Goal: Complete Application Form: Complete application form

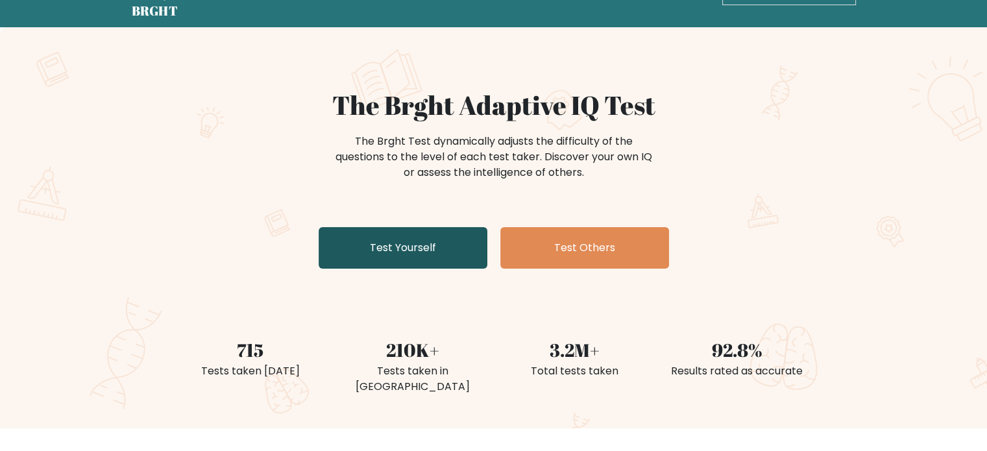
scroll to position [65, 0]
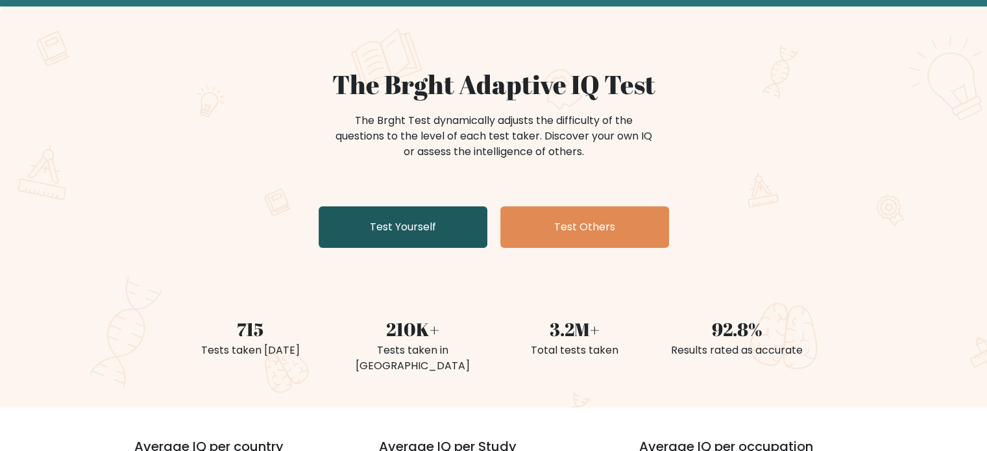
click at [426, 217] on link "Test Yourself" at bounding box center [403, 227] width 169 height 42
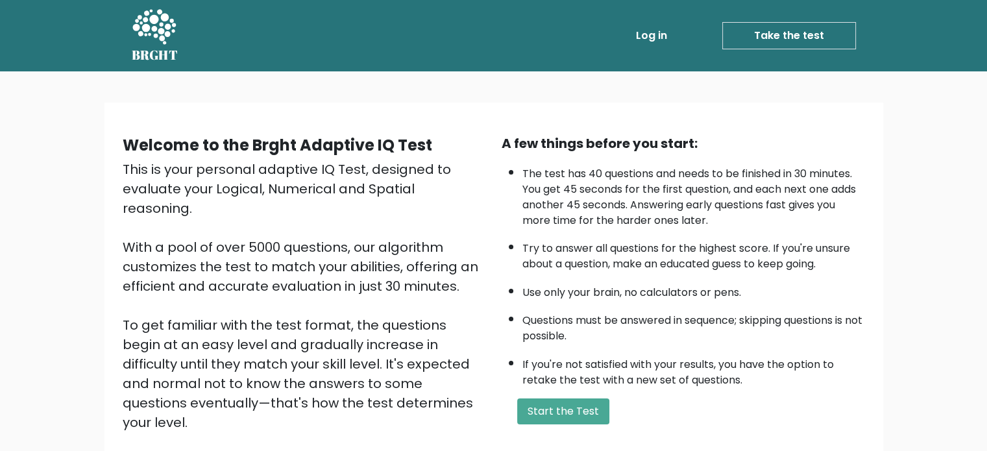
scroll to position [65, 0]
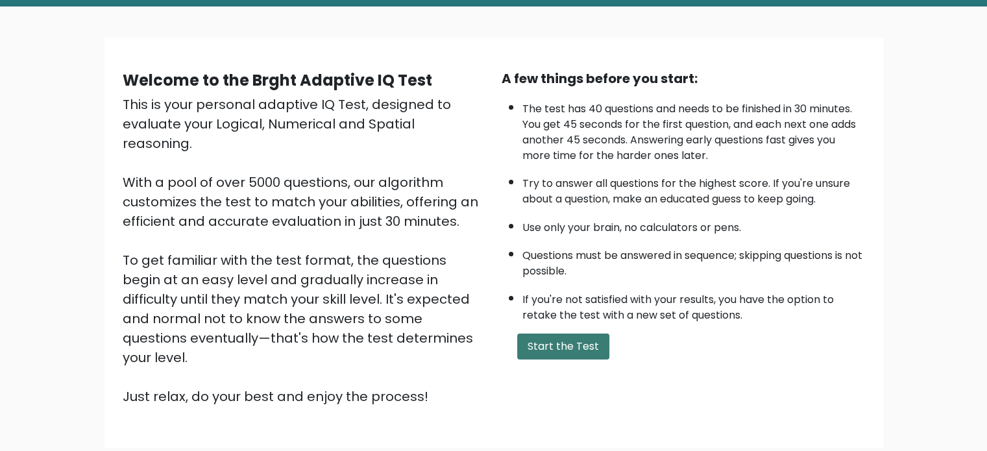
click at [563, 334] on button "Start the Test" at bounding box center [563, 347] width 92 height 26
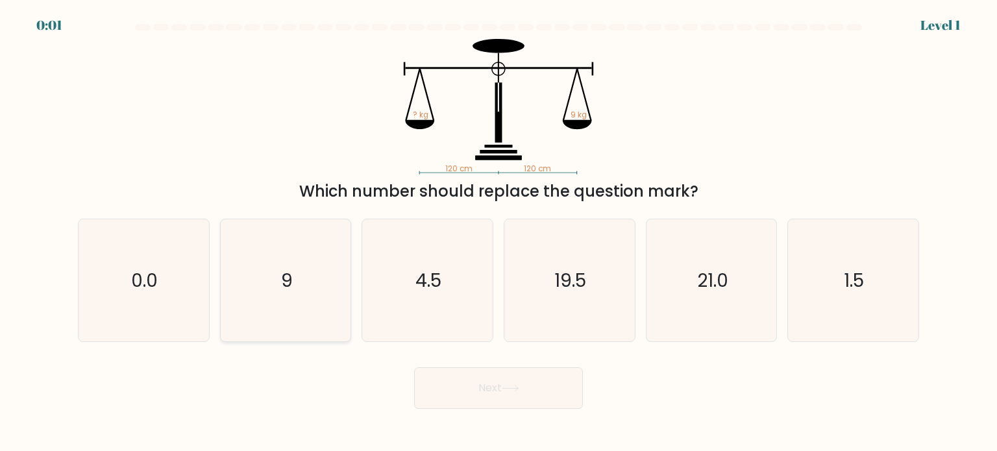
click at [334, 254] on icon "9" at bounding box center [286, 280] width 122 height 122
click at [498, 232] on input "b. 9" at bounding box center [498, 229] width 1 height 6
radio input "true"
click at [447, 385] on button "Next" at bounding box center [498, 388] width 169 height 42
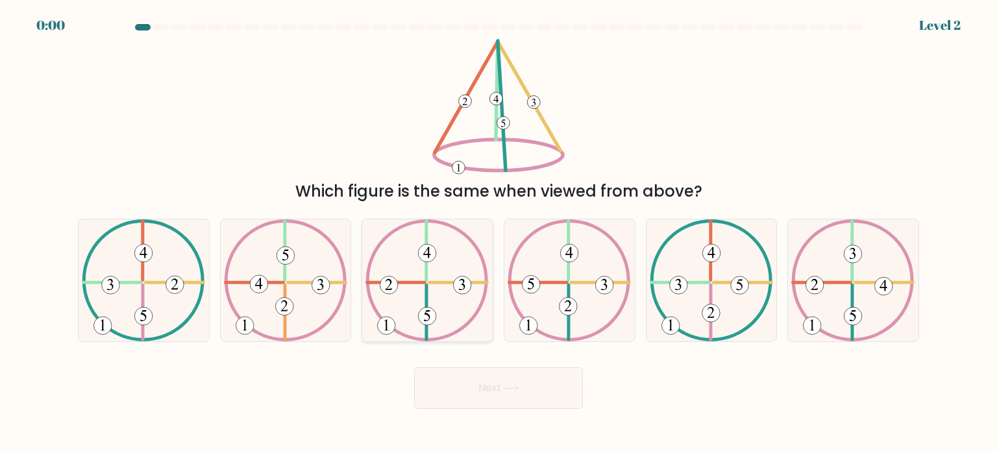
click at [420, 300] on icon at bounding box center [426, 280] width 123 height 122
click at [498, 232] on input "c." at bounding box center [498, 229] width 1 height 6
radio input "true"
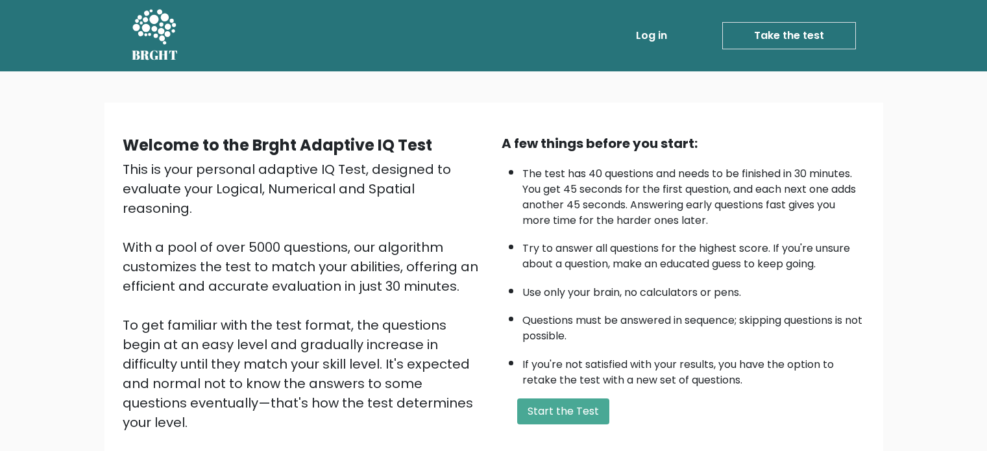
scroll to position [65, 0]
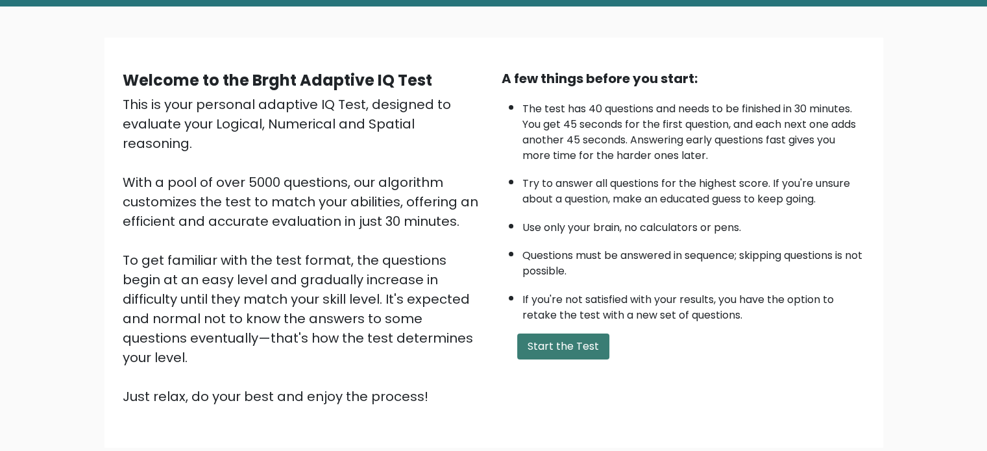
click at [553, 347] on button "Start the Test" at bounding box center [563, 347] width 92 height 26
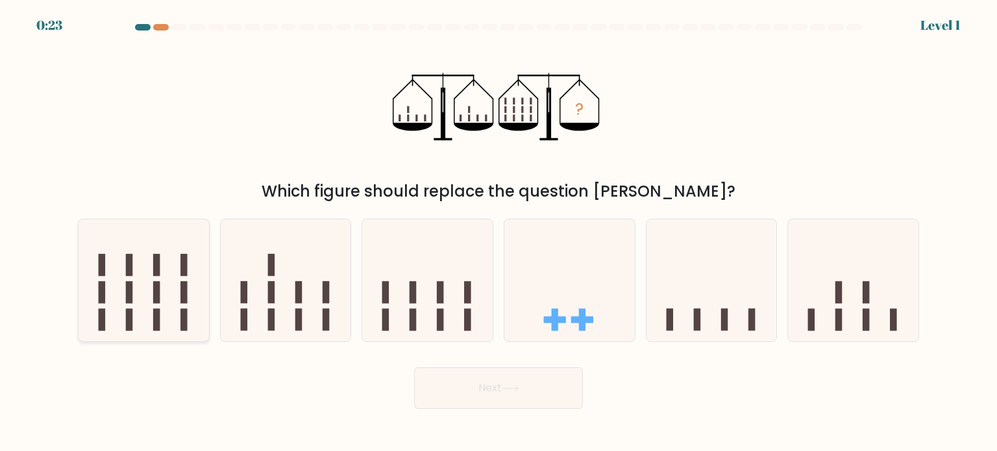
click at [154, 284] on rect at bounding box center [156, 292] width 7 height 22
click at [498, 232] on input "a." at bounding box center [498, 229] width 1 height 6
radio input "true"
click at [450, 391] on button "Next" at bounding box center [498, 388] width 169 height 42
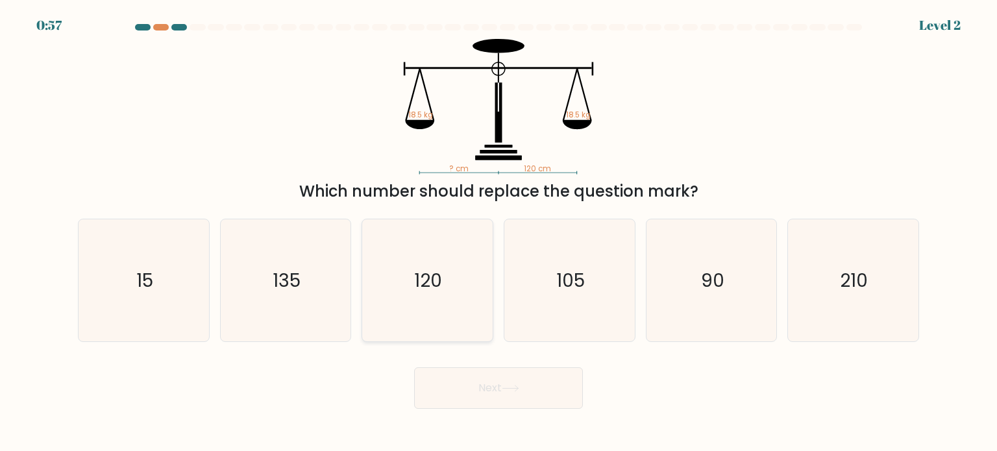
click at [459, 293] on icon "120" at bounding box center [427, 280] width 122 height 122
click at [498, 232] on input "c. 120" at bounding box center [498, 229] width 1 height 6
radio input "true"
click at [521, 393] on button "Next" at bounding box center [498, 388] width 169 height 42
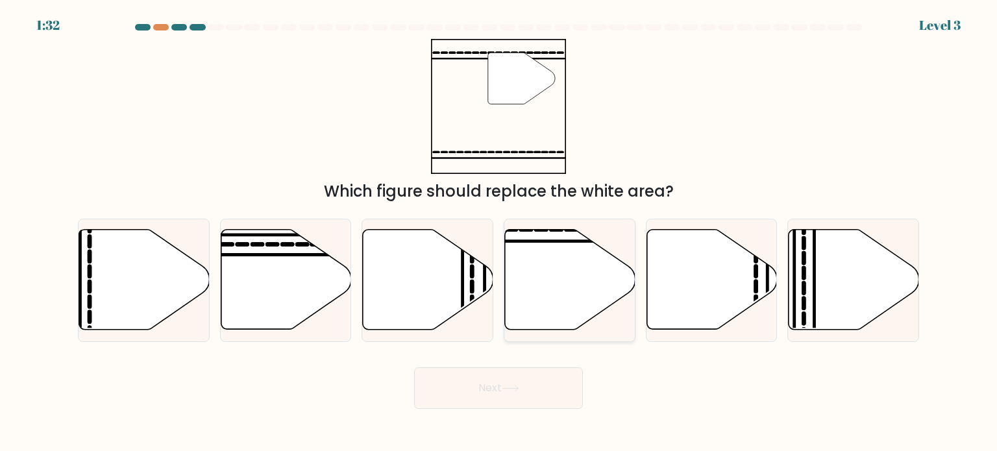
click at [542, 285] on icon at bounding box center [570, 280] width 130 height 100
click at [499, 232] on input "d." at bounding box center [498, 229] width 1 height 6
radio input "true"
click at [519, 382] on button "Next" at bounding box center [498, 388] width 169 height 42
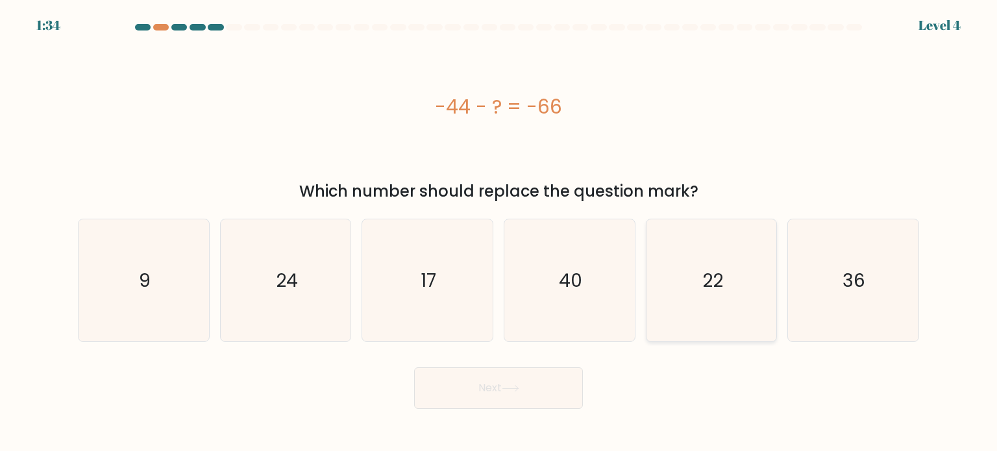
click at [719, 289] on text "22" at bounding box center [712, 280] width 21 height 26
click at [499, 232] on input "e. 22" at bounding box center [498, 229] width 1 height 6
radio input "true"
click at [570, 397] on button "Next" at bounding box center [498, 388] width 169 height 42
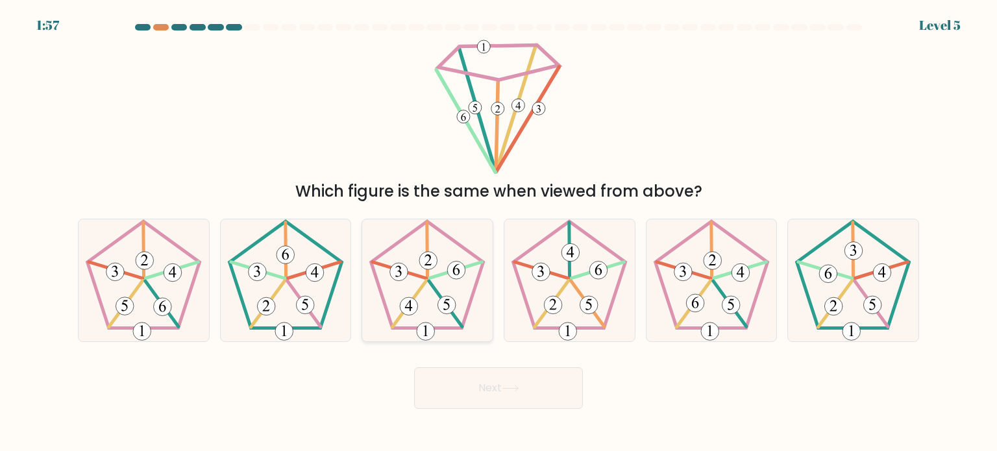
click at [454, 308] on 649 at bounding box center [447, 305] width 18 height 18
click at [498, 232] on input "c." at bounding box center [498, 229] width 1 height 6
radio input "true"
click at [509, 381] on button "Next" at bounding box center [498, 388] width 169 height 42
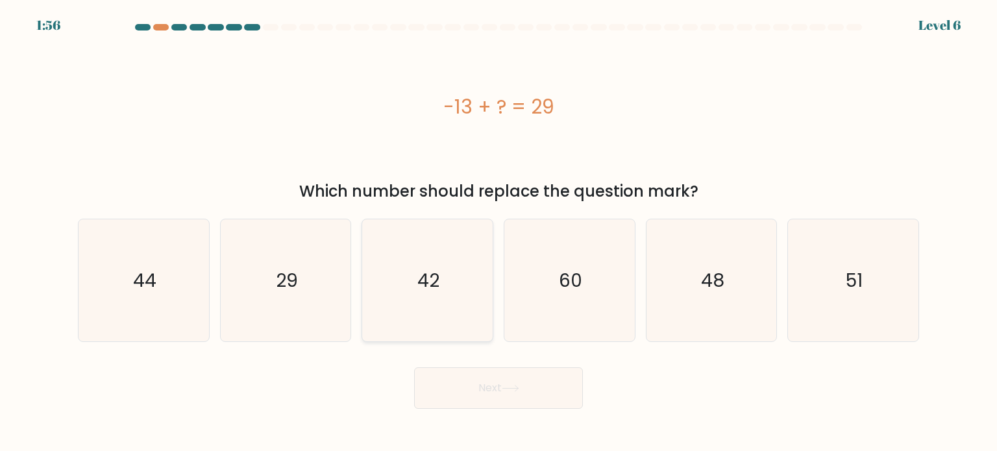
click at [449, 299] on icon "42" at bounding box center [427, 280] width 122 height 122
click at [498, 232] on input "c. 42" at bounding box center [498, 229] width 1 height 6
radio input "true"
click at [506, 391] on icon at bounding box center [511, 388] width 18 height 7
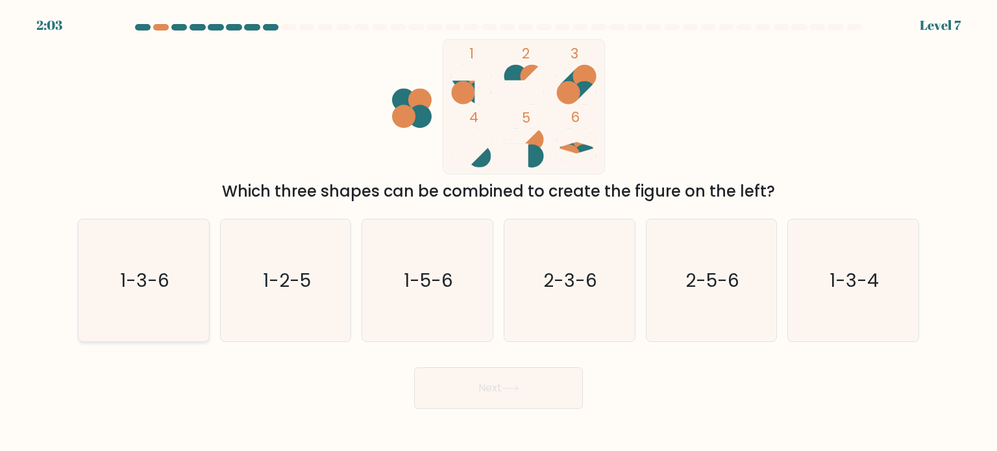
click at [132, 220] on icon "1-3-6" at bounding box center [143, 280] width 122 height 122
click at [498, 226] on input "a. 1-3-6" at bounding box center [498, 229] width 1 height 6
radio input "true"
click at [488, 386] on button "Next" at bounding box center [498, 388] width 169 height 42
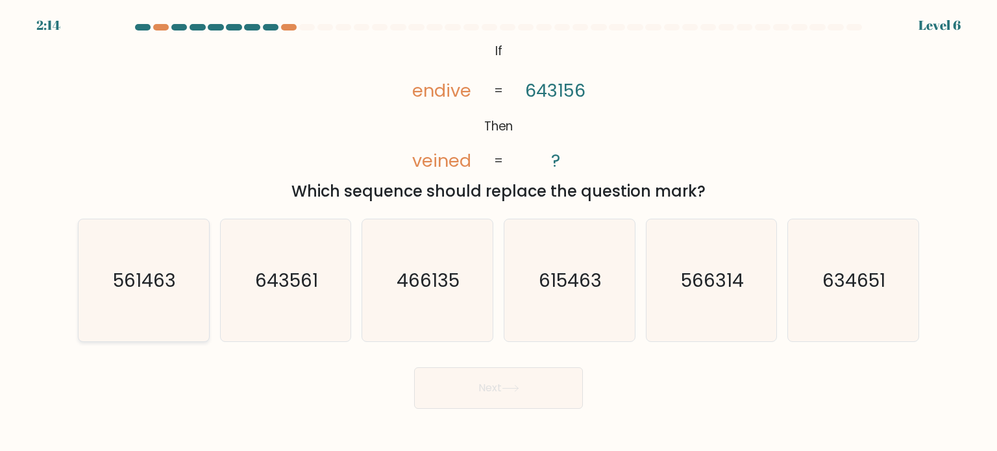
click at [177, 308] on icon "561463" at bounding box center [143, 280] width 122 height 122
click at [498, 232] on input "a. 561463" at bounding box center [498, 229] width 1 height 6
radio input "true"
click at [493, 398] on button "Next" at bounding box center [498, 388] width 169 height 42
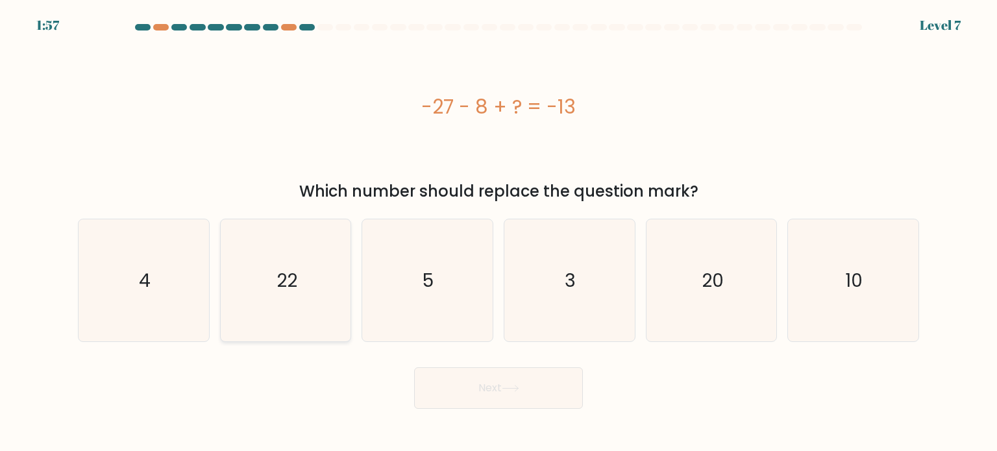
click at [324, 293] on icon "22" at bounding box center [286, 280] width 122 height 122
click at [498, 232] on input "b. 22" at bounding box center [498, 229] width 1 height 6
radio input "true"
click at [471, 386] on button "Next" at bounding box center [498, 388] width 169 height 42
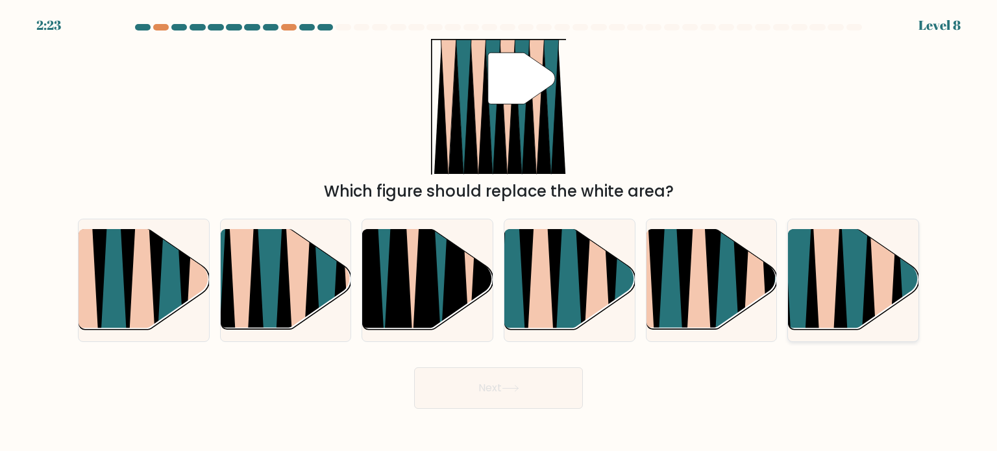
click at [799, 269] on icon at bounding box center [797, 334] width 29 height 261
click at [499, 232] on input "f." at bounding box center [498, 229] width 1 height 6
radio input "true"
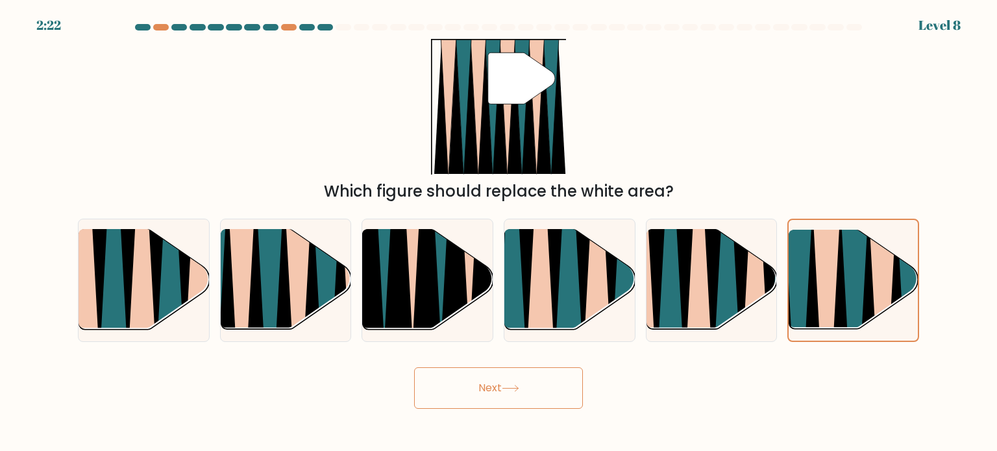
click at [574, 401] on button "Next" at bounding box center [498, 388] width 169 height 42
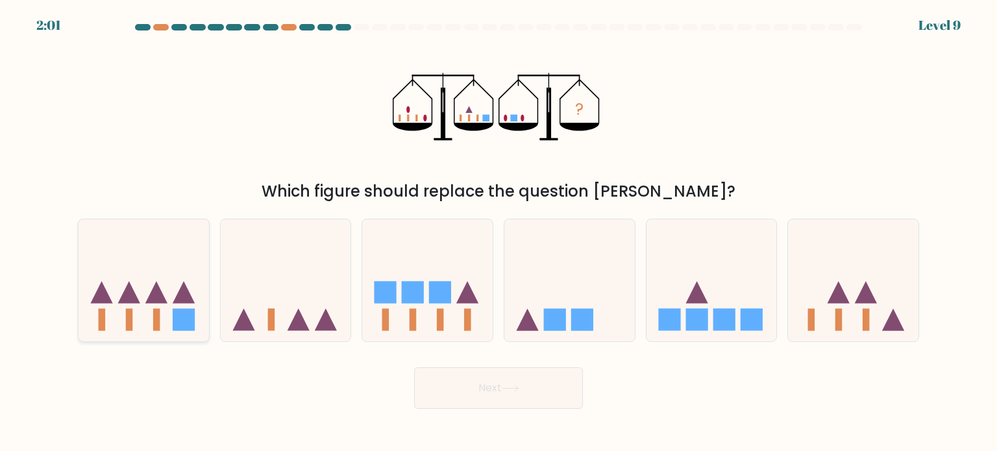
click at [186, 311] on rect at bounding box center [184, 319] width 22 height 22
click at [498, 232] on input "a." at bounding box center [498, 229] width 1 height 6
radio input "true"
click at [465, 277] on icon at bounding box center [427, 280] width 130 height 108
click at [498, 232] on input "c." at bounding box center [498, 229] width 1 height 6
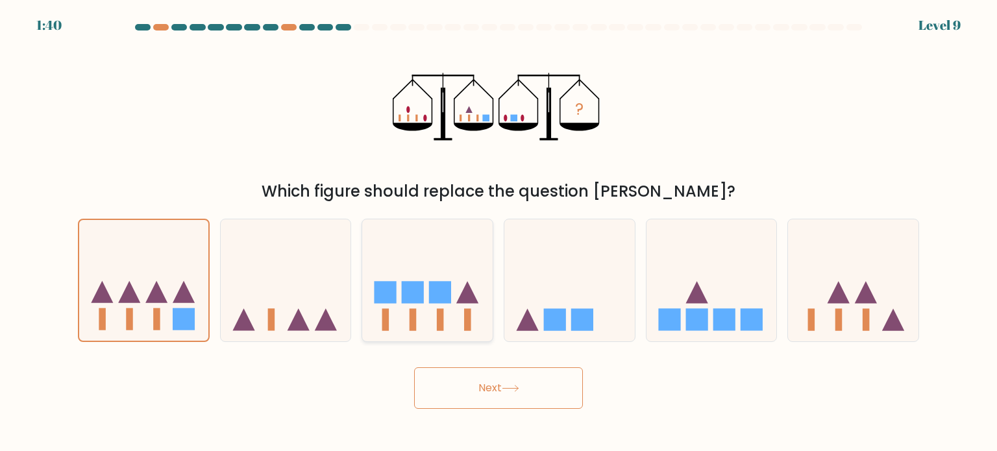
radio input "true"
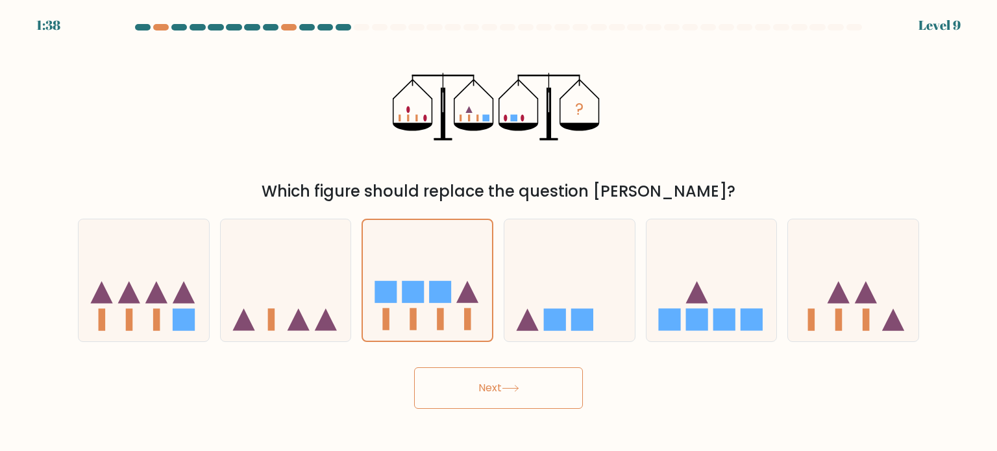
click at [509, 391] on icon at bounding box center [511, 388] width 18 height 7
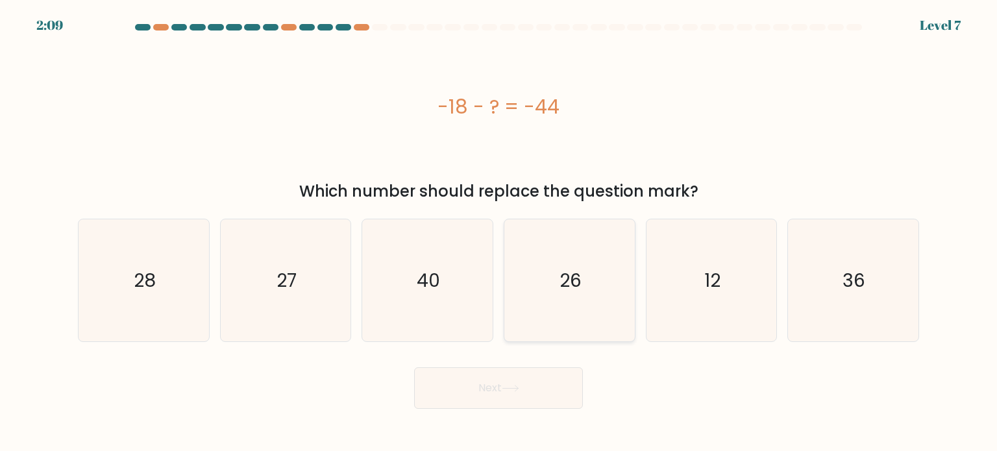
click at [550, 283] on icon "26" at bounding box center [569, 280] width 122 height 122
click at [499, 232] on input "d. 26" at bounding box center [498, 229] width 1 height 6
radio input "true"
click at [511, 386] on icon at bounding box center [511, 388] width 18 height 7
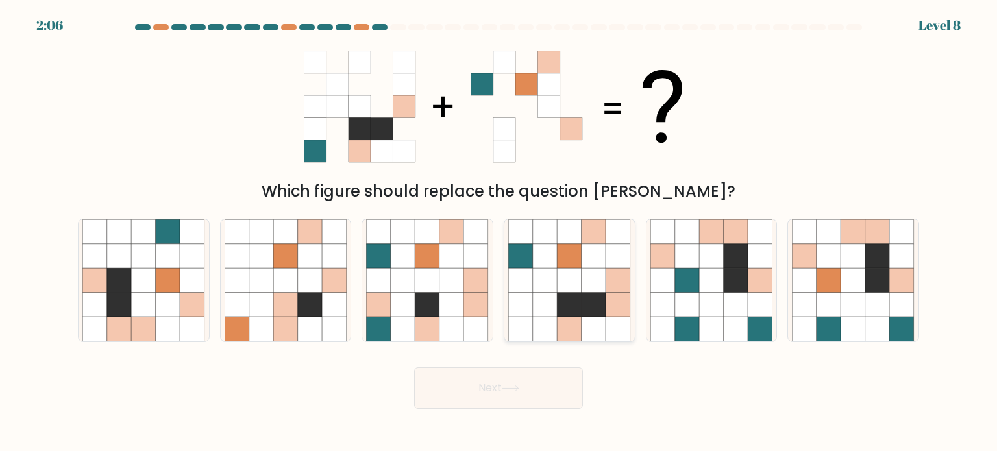
click at [536, 287] on icon at bounding box center [545, 280] width 25 height 25
click at [499, 232] on input "d." at bounding box center [498, 229] width 1 height 6
radio input "true"
click at [461, 324] on icon at bounding box center [451, 329] width 25 height 25
click at [498, 232] on input "c." at bounding box center [498, 229] width 1 height 6
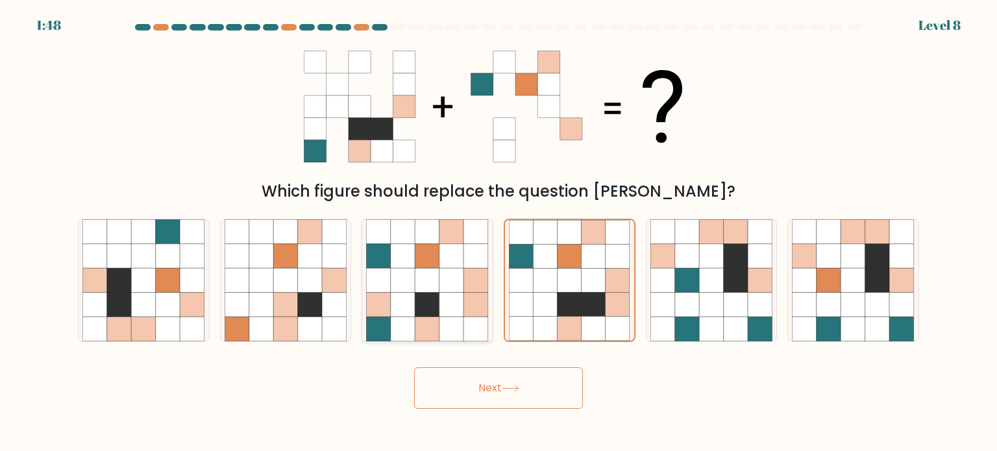
radio input "true"
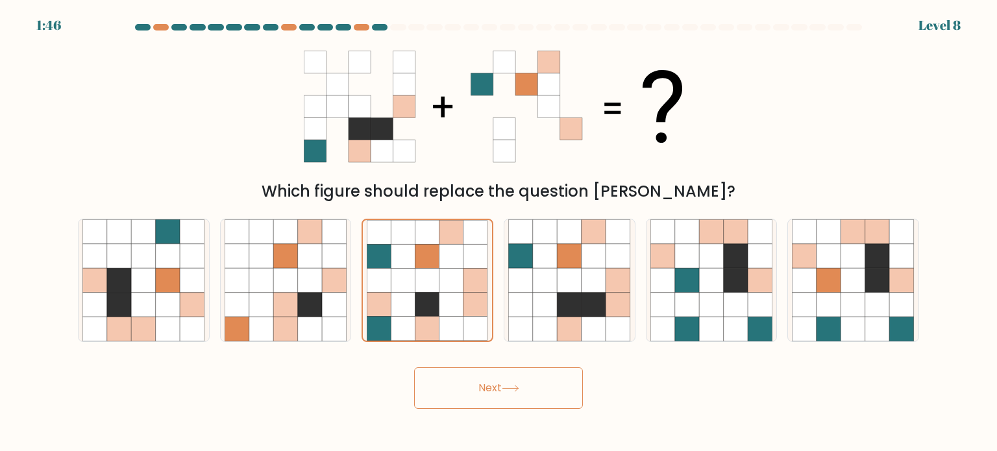
click at [498, 399] on button "Next" at bounding box center [498, 388] width 169 height 42
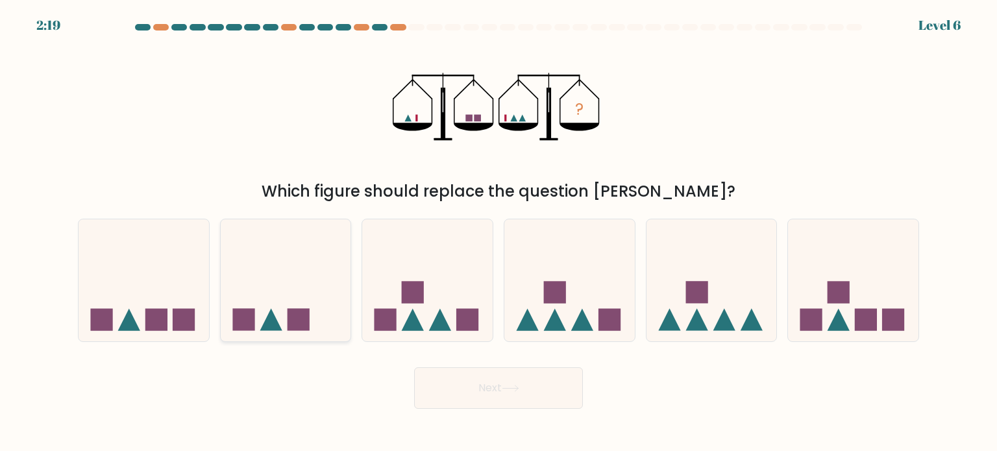
click at [221, 307] on icon at bounding box center [286, 280] width 130 height 108
click at [498, 232] on input "b." at bounding box center [498, 229] width 1 height 6
radio input "true"
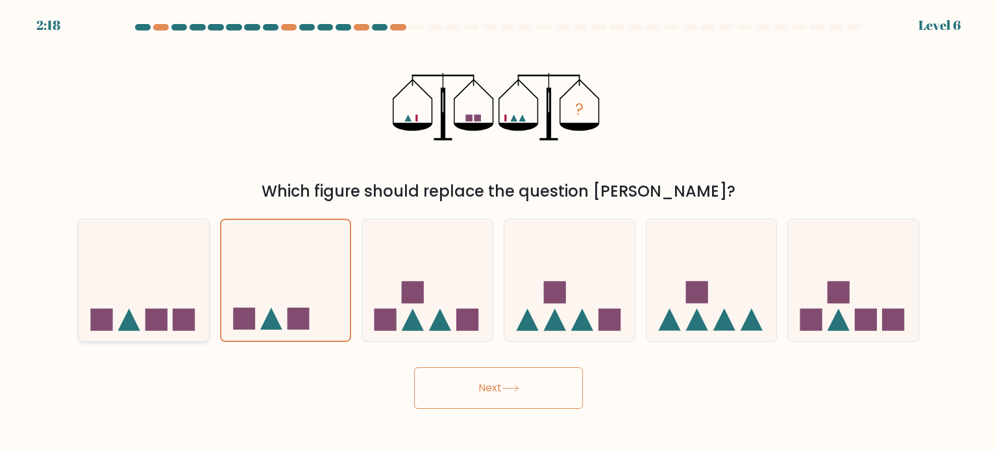
click at [194, 313] on rect at bounding box center [184, 319] width 22 height 22
click at [498, 232] on input "a." at bounding box center [498, 229] width 1 height 6
radio input "true"
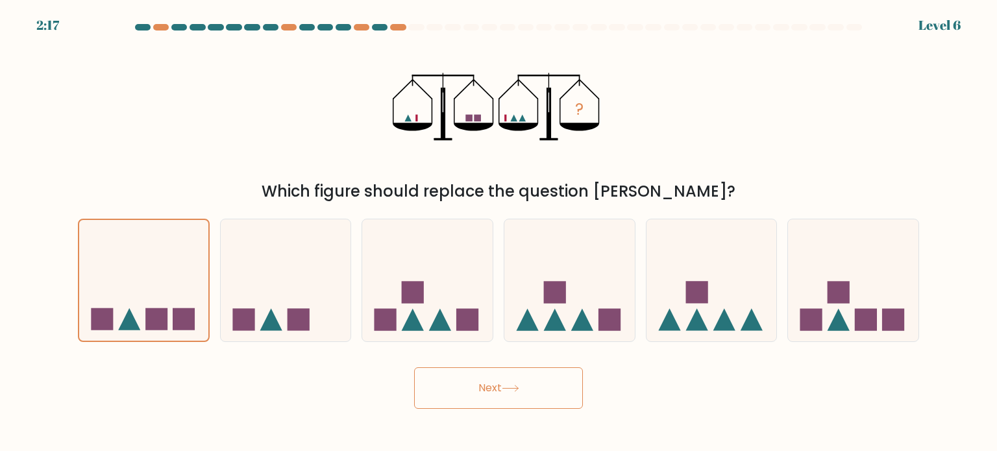
click at [471, 378] on button "Next" at bounding box center [498, 388] width 169 height 42
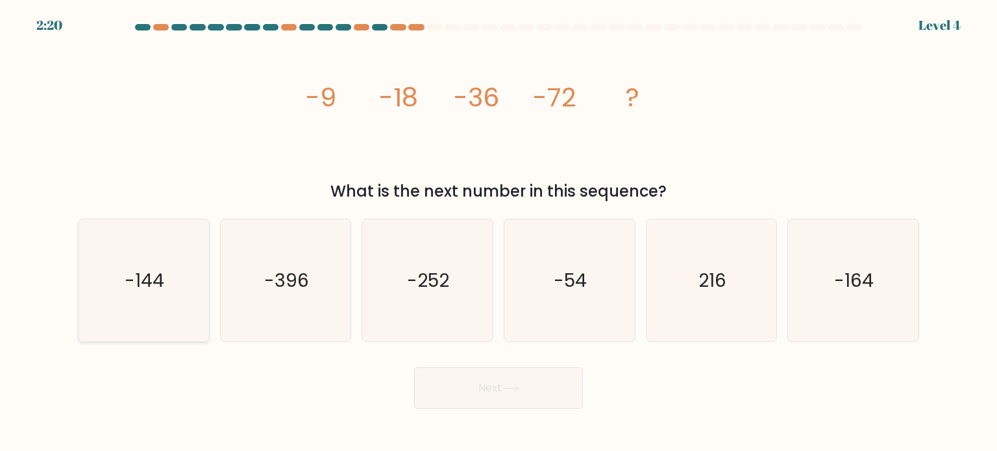
click at [193, 307] on icon "-144" at bounding box center [143, 280] width 122 height 122
click at [498, 232] on input "a. -144" at bounding box center [498, 229] width 1 height 6
radio input "true"
click at [464, 387] on button "Next" at bounding box center [498, 388] width 169 height 42
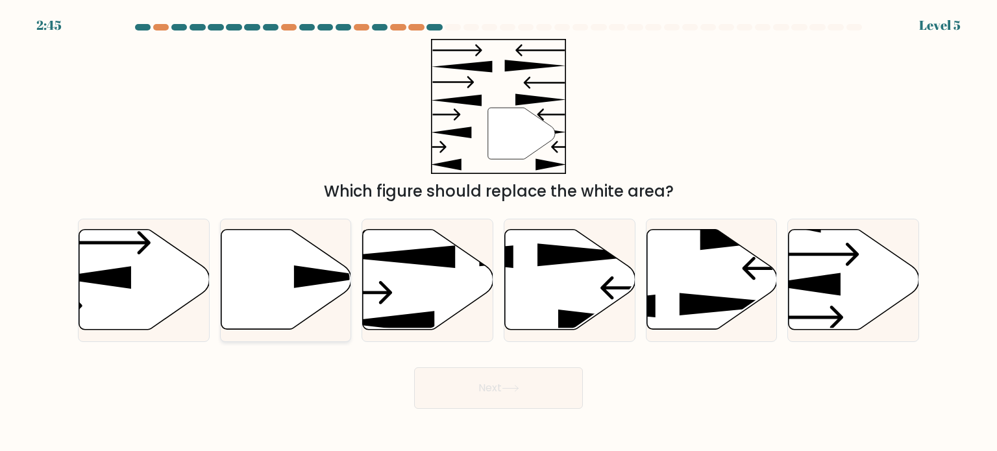
click at [318, 272] on icon at bounding box center [333, 276] width 79 height 23
click at [498, 232] on input "b." at bounding box center [498, 229] width 1 height 6
radio input "true"
click at [493, 387] on button "Next" at bounding box center [498, 388] width 169 height 42
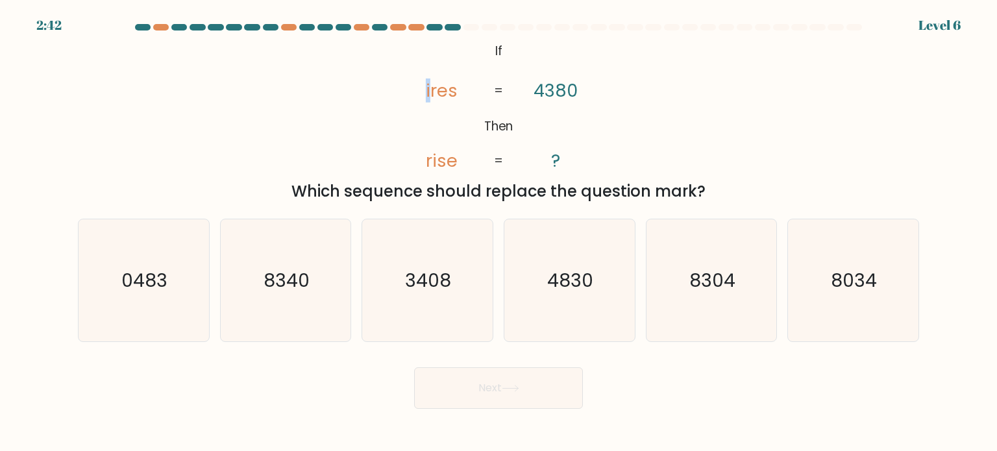
drag, startPoint x: 431, startPoint y: 87, endPoint x: 417, endPoint y: 86, distance: 14.3
click at [417, 86] on icon "@import url('https://fonts.googleapis.com/css?family=Abril+Fatface:400,100,100i…" at bounding box center [498, 107] width 219 height 136
click at [539, 90] on tspan "4380" at bounding box center [555, 91] width 44 height 24
click at [550, 91] on tspan "4380" at bounding box center [555, 91] width 44 height 24
click at [428, 269] on text "3408" at bounding box center [429, 280] width 46 height 26
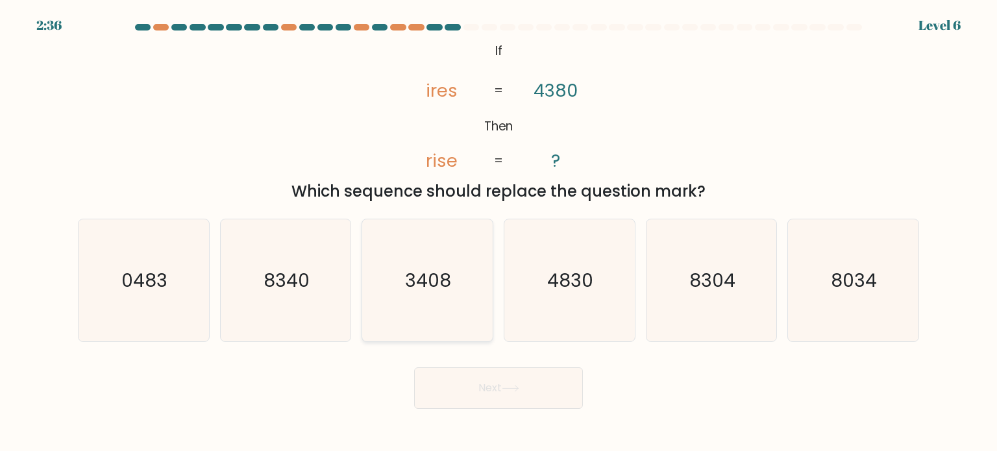
click at [498, 232] on input "c. 3408" at bounding box center [498, 229] width 1 height 6
radio input "true"
click at [496, 384] on button "Next" at bounding box center [498, 388] width 169 height 42
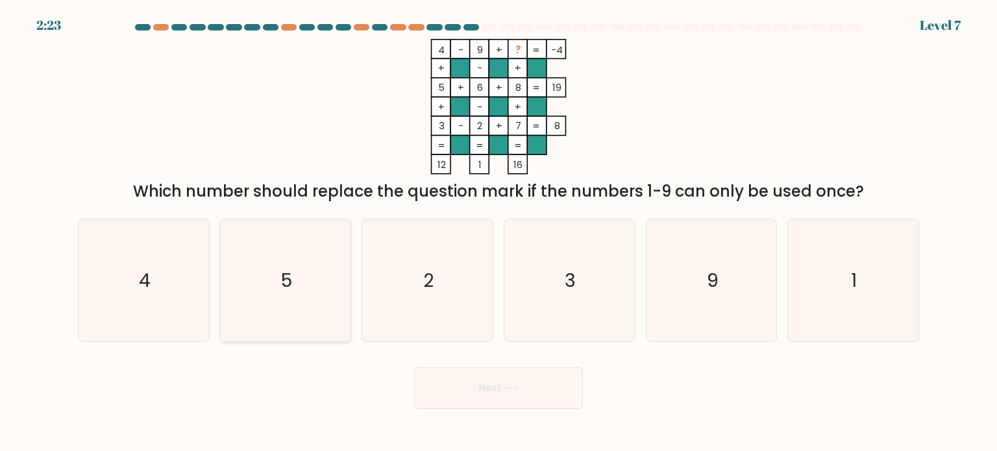
click at [327, 296] on icon "5" at bounding box center [286, 280] width 122 height 122
click at [498, 232] on input "b. 5" at bounding box center [498, 229] width 1 height 6
radio input "true"
click at [465, 380] on button "Next" at bounding box center [498, 388] width 169 height 42
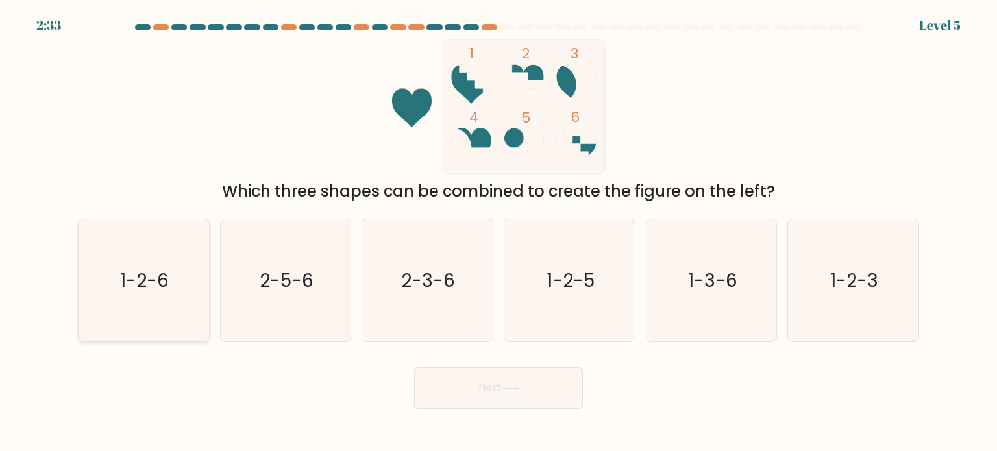
click at [162, 293] on icon "1-2-6" at bounding box center [143, 280] width 122 height 122
click at [498, 232] on input "a. 1-2-6" at bounding box center [498, 229] width 1 height 6
radio input "true"
click at [471, 387] on button "Next" at bounding box center [498, 388] width 169 height 42
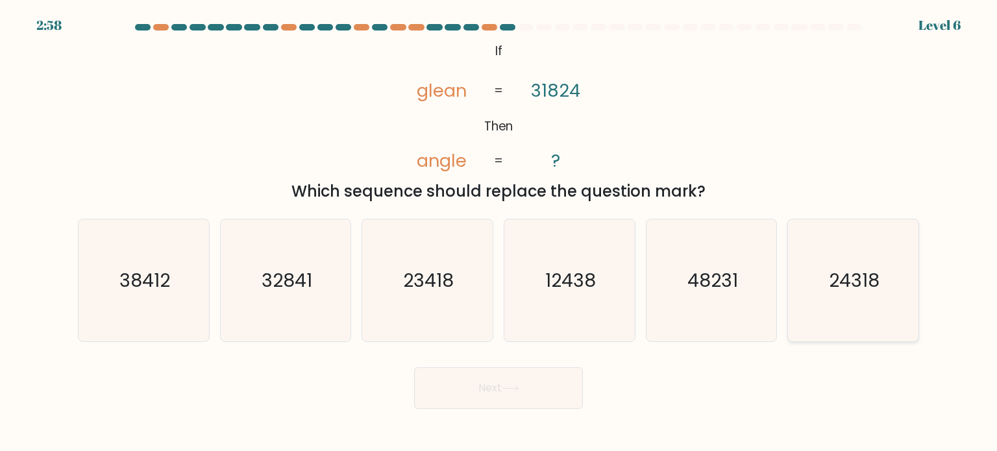
click at [862, 294] on icon "24318" at bounding box center [853, 280] width 122 height 122
click at [499, 232] on input "f. 24318" at bounding box center [498, 229] width 1 height 6
radio input "true"
click at [566, 389] on button "Next" at bounding box center [498, 388] width 169 height 42
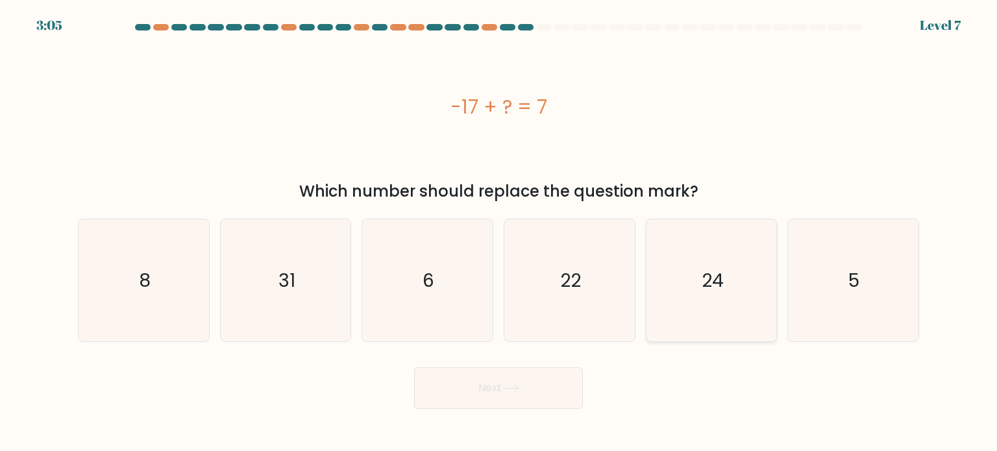
click at [731, 313] on icon "24" at bounding box center [711, 280] width 122 height 122
click at [499, 232] on input "e. 24" at bounding box center [498, 229] width 1 height 6
radio input "true"
click at [531, 393] on button "Next" at bounding box center [498, 388] width 169 height 42
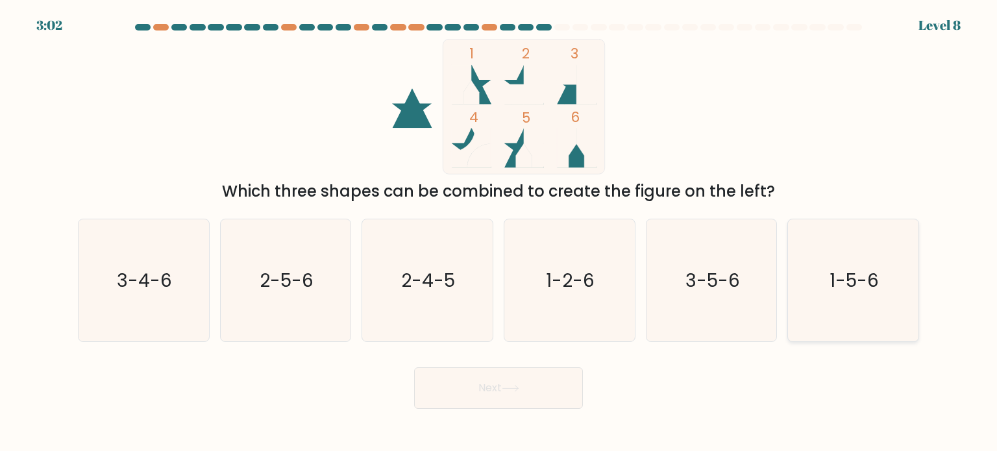
click at [837, 274] on text "1-5-6" at bounding box center [853, 280] width 49 height 26
click at [499, 232] on input "f. 1-5-6" at bounding box center [498, 229] width 1 height 6
radio input "true"
click at [542, 397] on button "Next" at bounding box center [498, 388] width 169 height 42
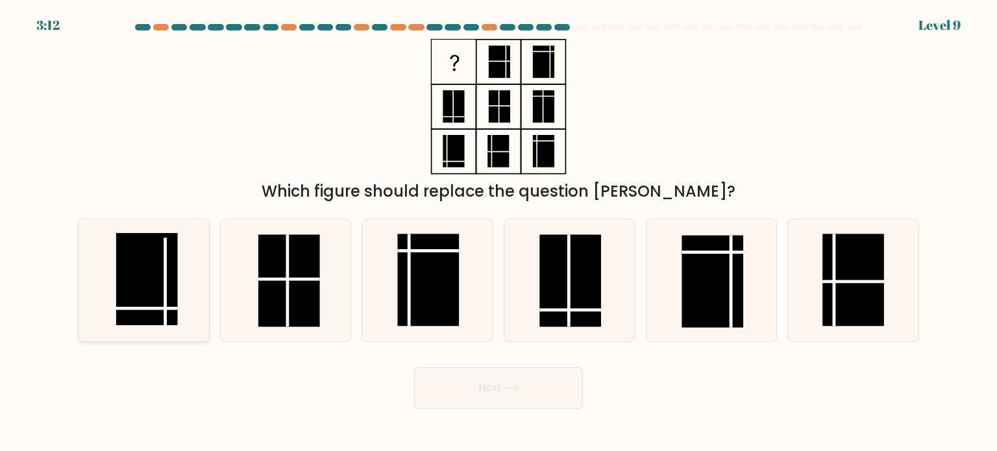
click at [165, 287] on line at bounding box center [165, 284] width 0 height 92
click at [498, 232] on input "a." at bounding box center [498, 229] width 1 height 6
radio input "true"
click at [479, 380] on button "Next" at bounding box center [498, 388] width 169 height 42
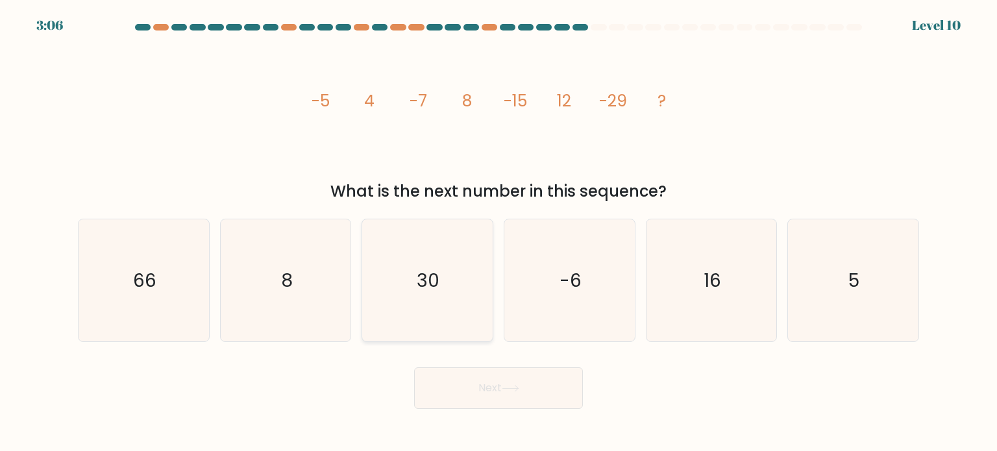
click at [441, 313] on icon "30" at bounding box center [427, 280] width 122 height 122
click at [498, 232] on input "c. 30" at bounding box center [498, 229] width 1 height 6
radio input "true"
click at [507, 391] on icon at bounding box center [511, 388] width 18 height 7
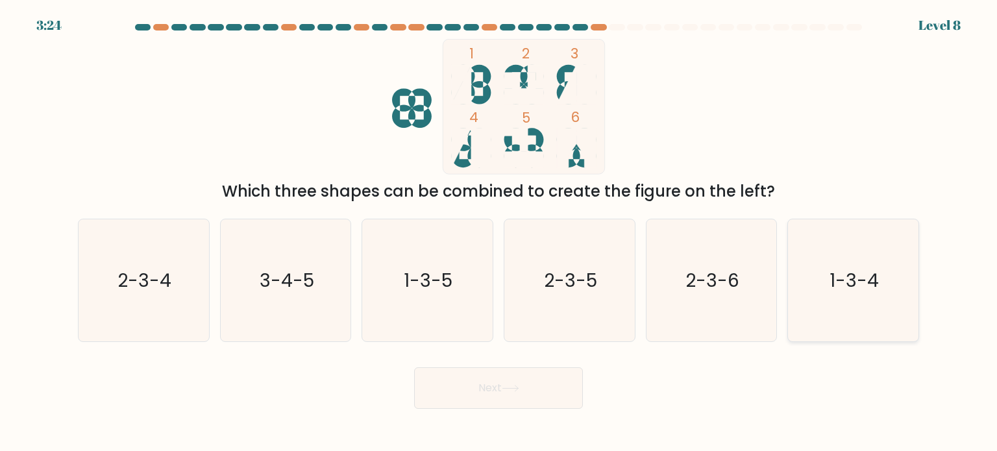
click at [844, 287] on text "1-3-4" at bounding box center [853, 280] width 49 height 26
click at [499, 232] on input "f. 1-3-4" at bounding box center [498, 229] width 1 height 6
radio input "true"
click at [537, 385] on button "Next" at bounding box center [498, 388] width 169 height 42
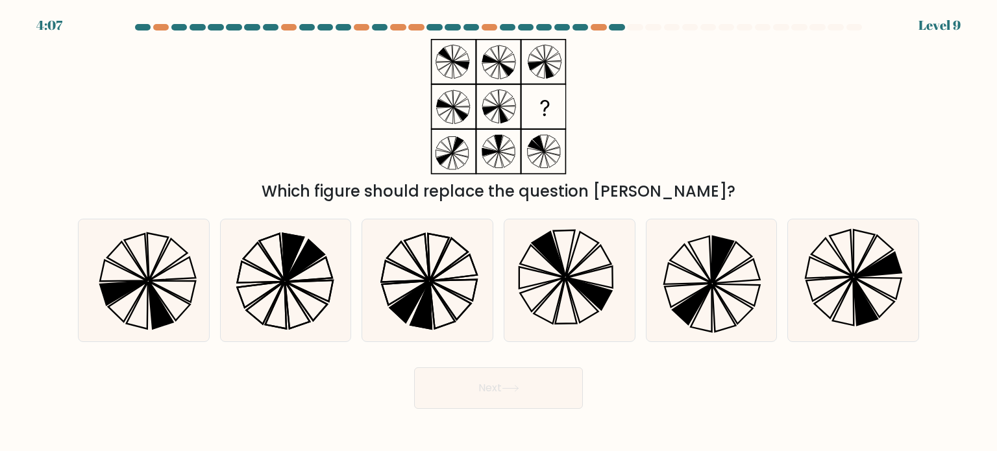
click at [542, 387] on button "Next" at bounding box center [498, 388] width 169 height 42
click at [426, 311] on icon at bounding box center [421, 305] width 21 height 47
click at [498, 232] on input "c." at bounding box center [498, 229] width 1 height 6
radio input "true"
click at [489, 389] on button "Next" at bounding box center [498, 388] width 169 height 42
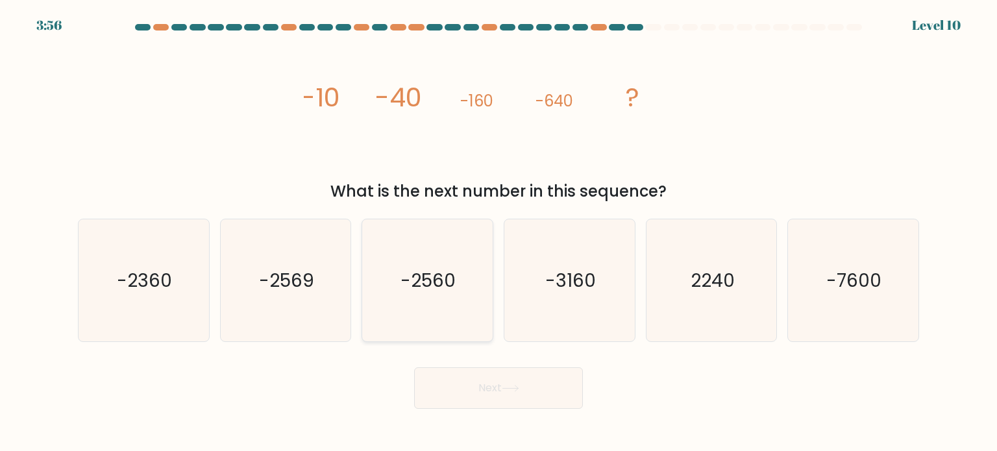
click at [452, 281] on text "-2560" at bounding box center [428, 280] width 55 height 26
click at [498, 232] on input "c. -2560" at bounding box center [498, 229] width 1 height 6
radio input "true"
drag, startPoint x: 511, startPoint y: 386, endPoint x: 536, endPoint y: 339, distance: 52.8
click at [512, 386] on icon at bounding box center [511, 388] width 18 height 7
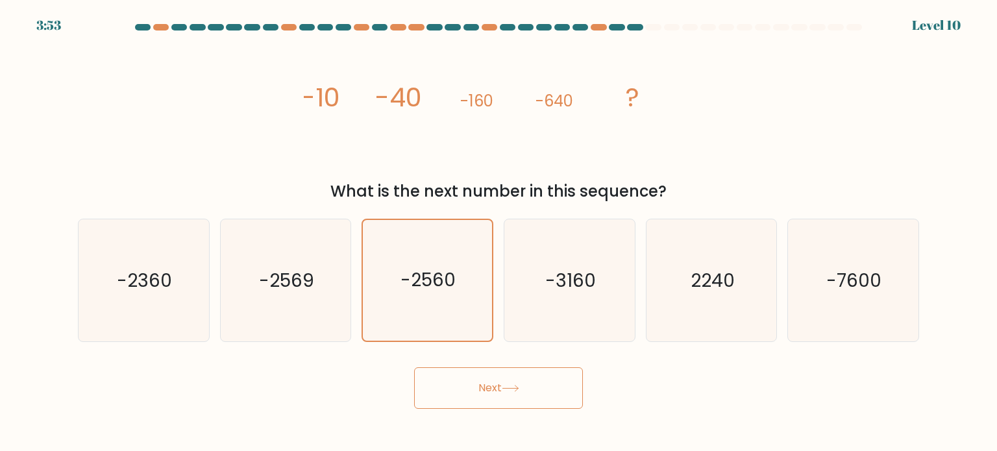
click at [513, 391] on icon at bounding box center [511, 388] width 18 height 7
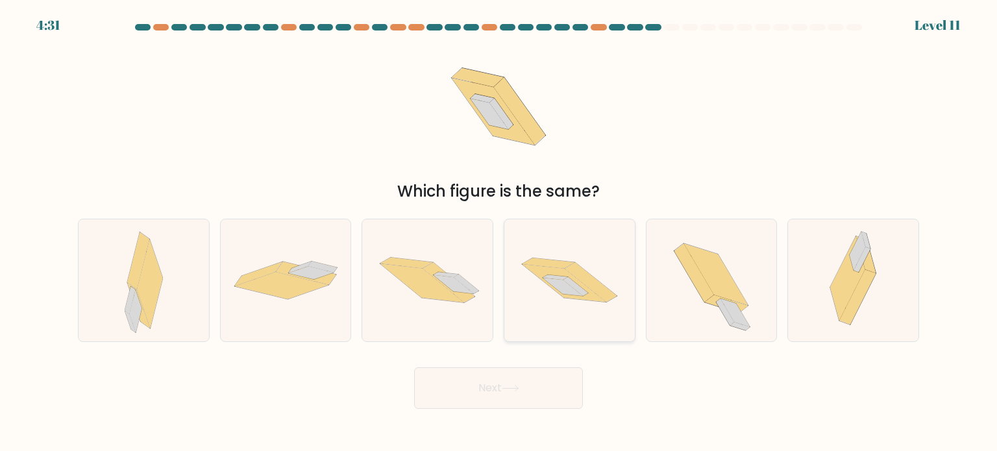
click at [541, 280] on icon at bounding box center [569, 280] width 130 height 86
click at [499, 232] on input "d." at bounding box center [498, 229] width 1 height 6
radio input "true"
click at [483, 393] on button "Next" at bounding box center [498, 388] width 169 height 42
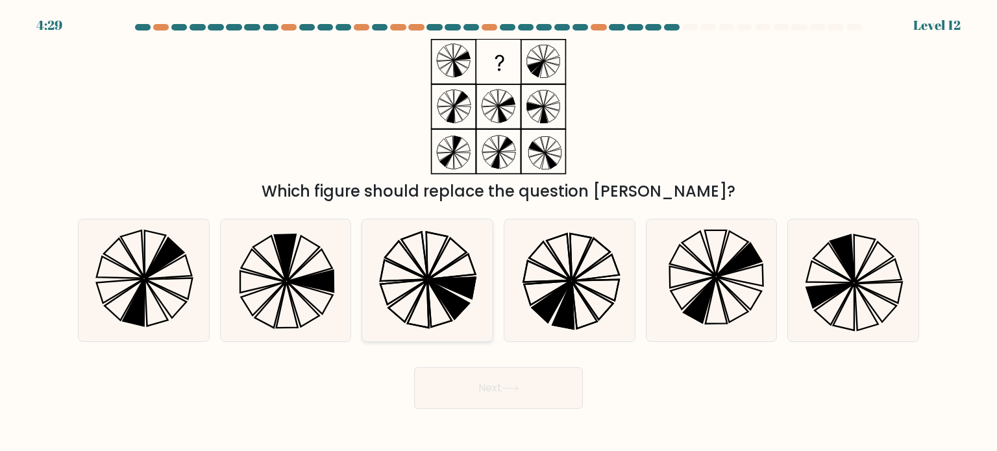
click at [415, 267] on icon at bounding box center [427, 280] width 122 height 122
click at [498, 232] on input "c." at bounding box center [498, 229] width 1 height 6
radio input "true"
click at [494, 405] on button "Next" at bounding box center [498, 388] width 169 height 42
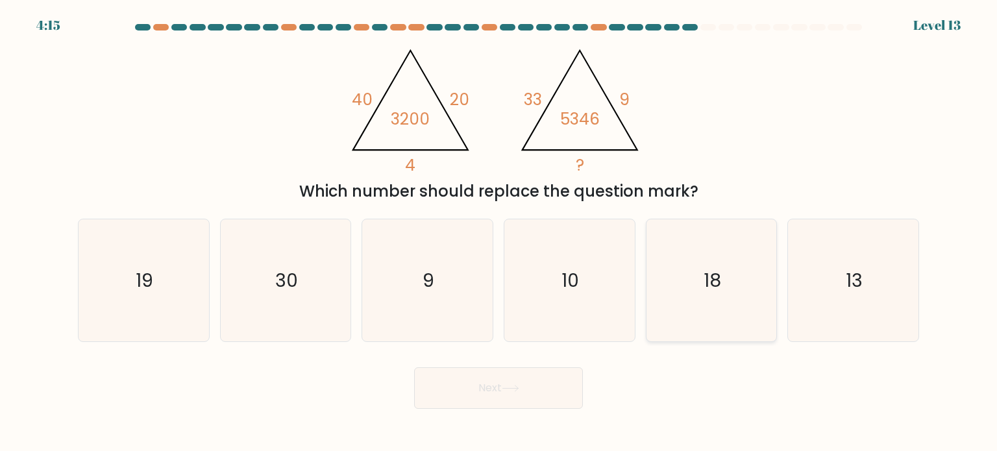
click at [740, 308] on icon "18" at bounding box center [711, 280] width 122 height 122
click at [499, 232] on input "e. 18" at bounding box center [498, 229] width 1 height 6
radio input "true"
click at [558, 398] on button "Next" at bounding box center [498, 388] width 169 height 42
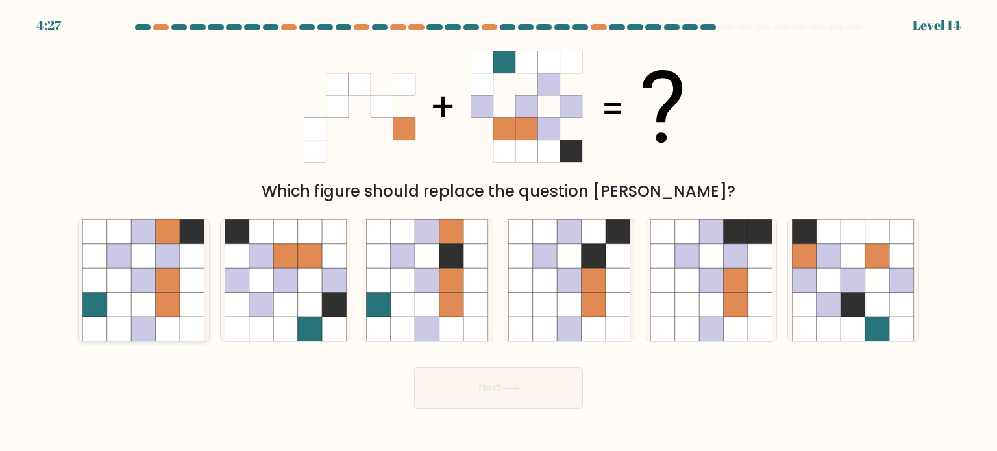
click at [153, 272] on icon at bounding box center [144, 280] width 25 height 25
click at [498, 232] on input "a." at bounding box center [498, 229] width 1 height 6
radio input "true"
click at [530, 397] on button "Next" at bounding box center [498, 388] width 169 height 42
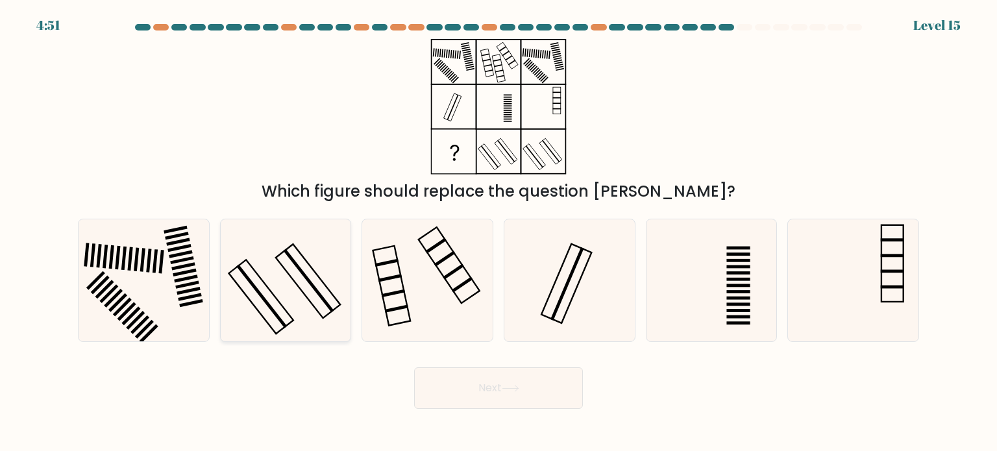
click at [306, 315] on icon at bounding box center [286, 280] width 122 height 122
click at [498, 232] on input "b." at bounding box center [498, 229] width 1 height 6
radio input "true"
click at [517, 391] on icon at bounding box center [511, 388] width 18 height 7
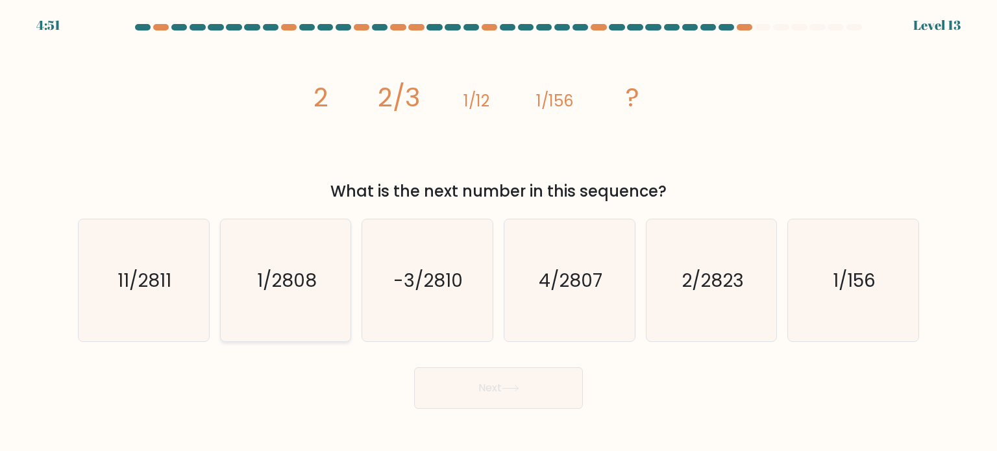
click at [319, 290] on icon "1/2808" at bounding box center [286, 280] width 122 height 122
click at [498, 232] on input "b. 1/2808" at bounding box center [498, 229] width 1 height 6
radio input "true"
click at [480, 386] on button "Next" at bounding box center [498, 388] width 169 height 42
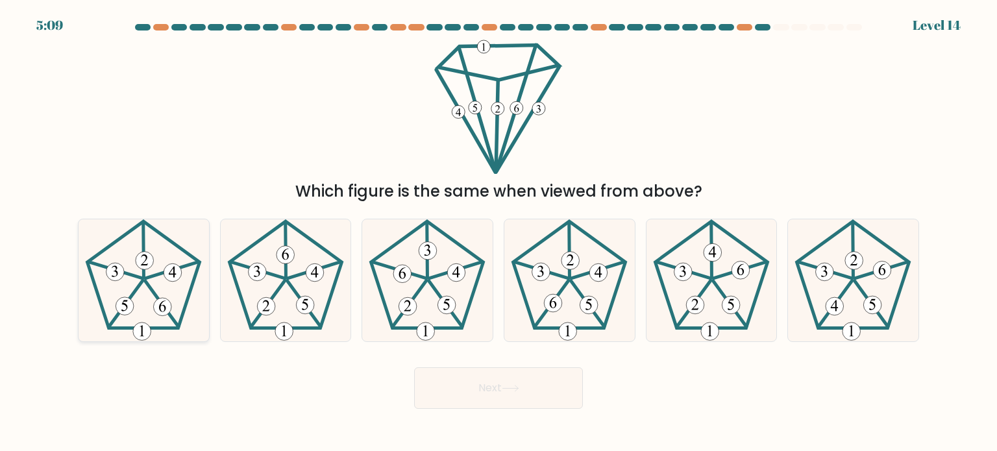
click at [165, 271] on 529 at bounding box center [173, 272] width 18 height 18
click at [498, 232] on input "a." at bounding box center [498, 229] width 1 height 6
radio input "true"
click at [523, 289] on 187 at bounding box center [569, 274] width 112 height 107
click at [499, 232] on input "d." at bounding box center [498, 229] width 1 height 6
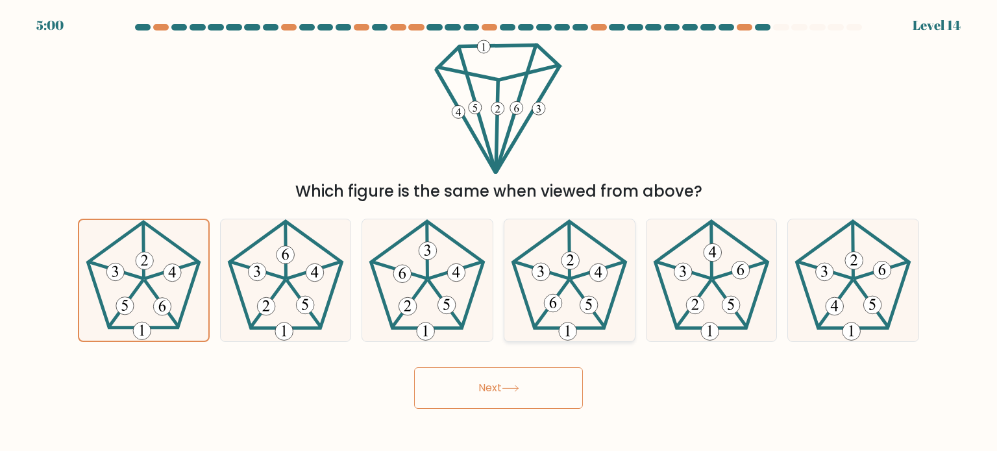
radio input "true"
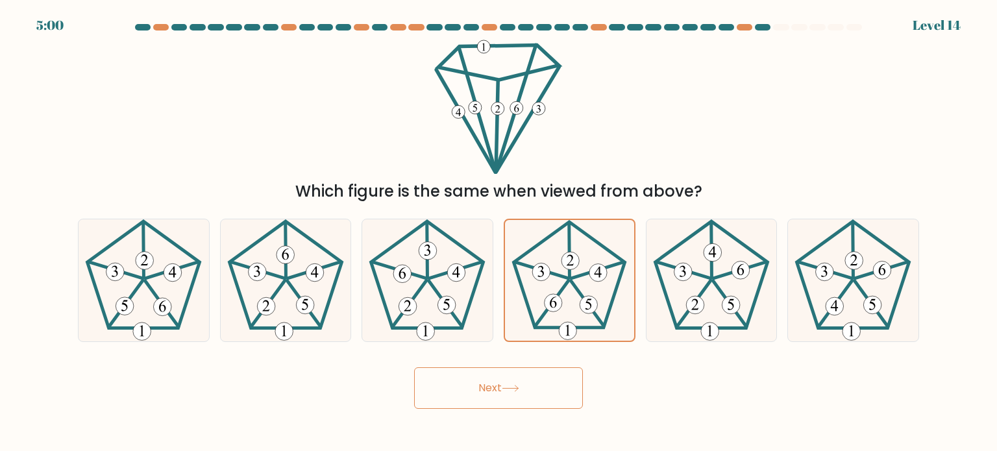
click at [535, 384] on button "Next" at bounding box center [498, 388] width 169 height 42
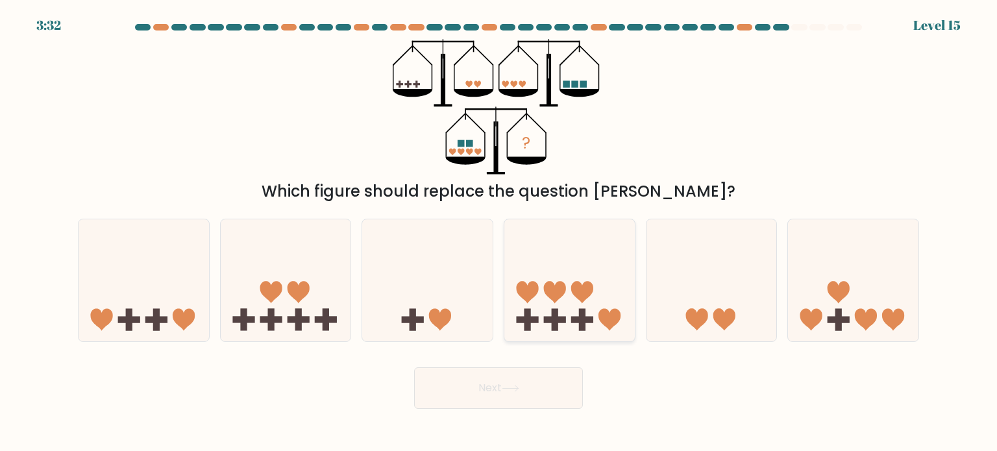
click at [574, 281] on icon at bounding box center [569, 280] width 130 height 108
click at [499, 232] on input "d." at bounding box center [498, 229] width 1 height 6
radio input "true"
click at [539, 385] on button "Next" at bounding box center [498, 388] width 169 height 42
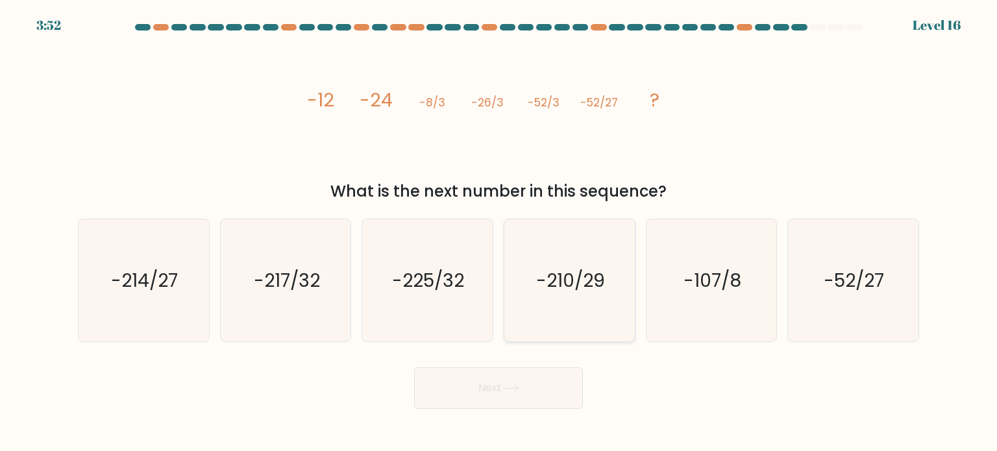
click at [560, 316] on icon "-210/29" at bounding box center [569, 280] width 122 height 122
click at [499, 232] on input "d. -210/29" at bounding box center [498, 229] width 1 height 6
radio input "true"
click at [746, 291] on icon "-107/8" at bounding box center [711, 280] width 122 height 122
click at [499, 232] on input "e. -107/8" at bounding box center [498, 229] width 1 height 6
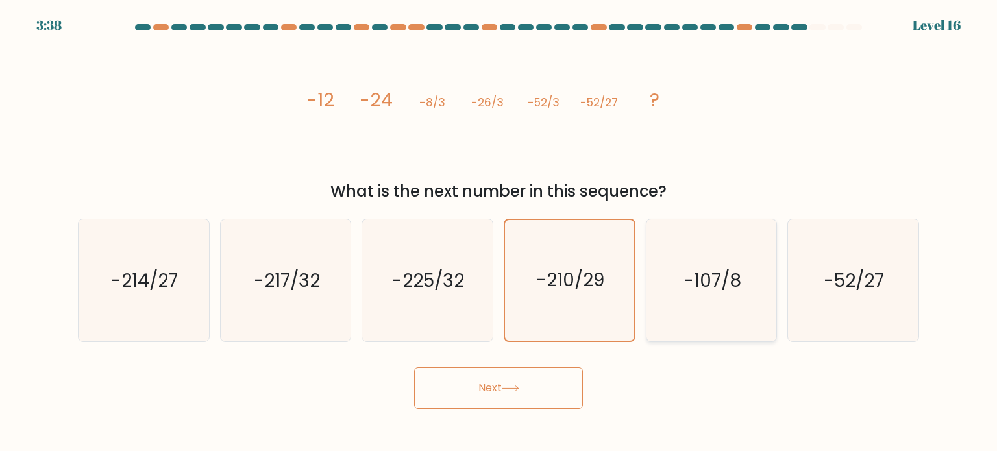
radio input "true"
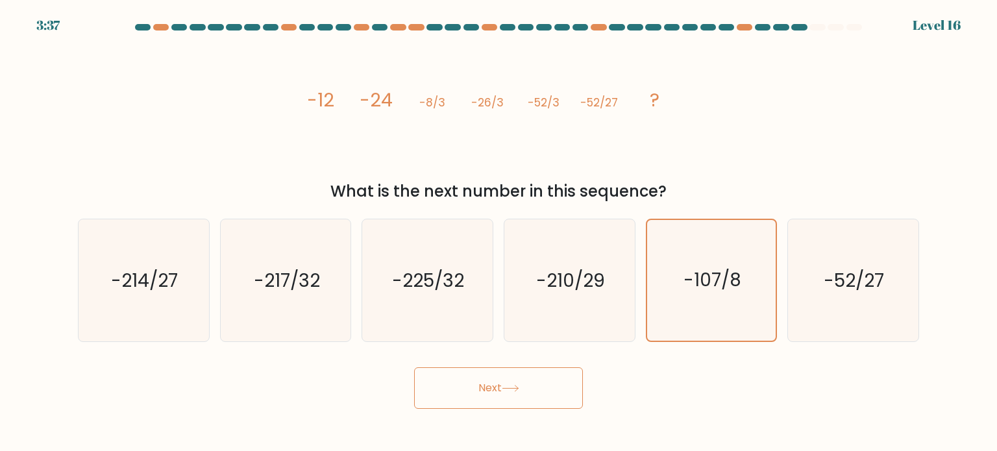
click at [561, 395] on button "Next" at bounding box center [498, 388] width 169 height 42
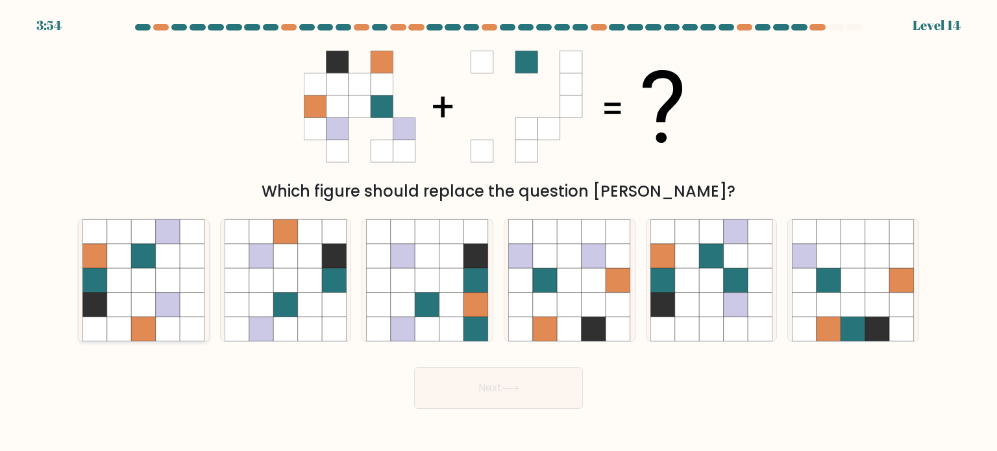
click at [138, 287] on icon at bounding box center [144, 280] width 25 height 25
click at [498, 232] on input "a." at bounding box center [498, 229] width 1 height 6
radio input "true"
click at [494, 394] on button "Next" at bounding box center [498, 388] width 169 height 42
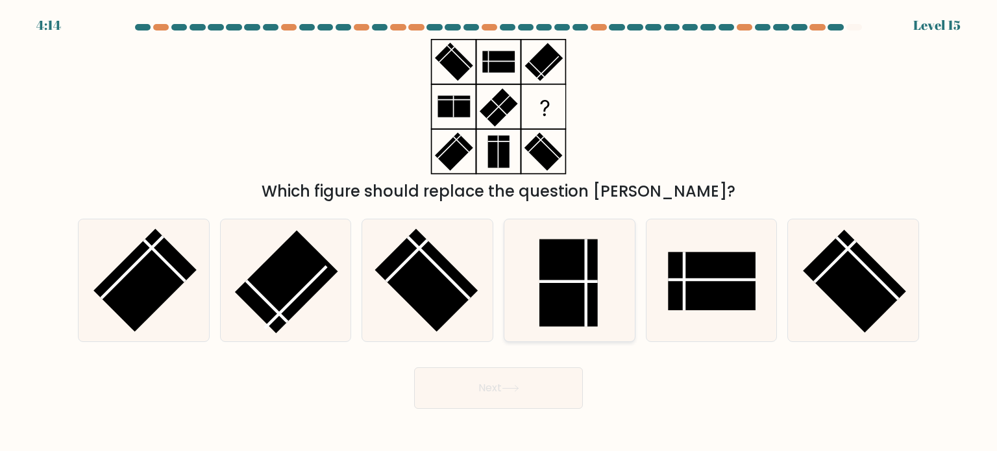
click at [567, 273] on rect at bounding box center [568, 283] width 58 height 88
click at [499, 232] on input "d." at bounding box center [498, 229] width 1 height 6
radio input "true"
click at [537, 386] on button "Next" at bounding box center [498, 388] width 169 height 42
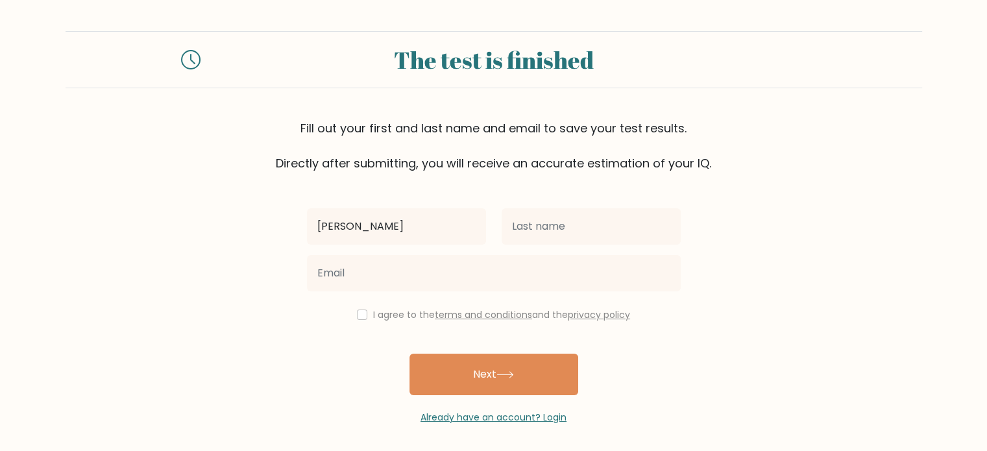
type input "[PERSON_NAME]"
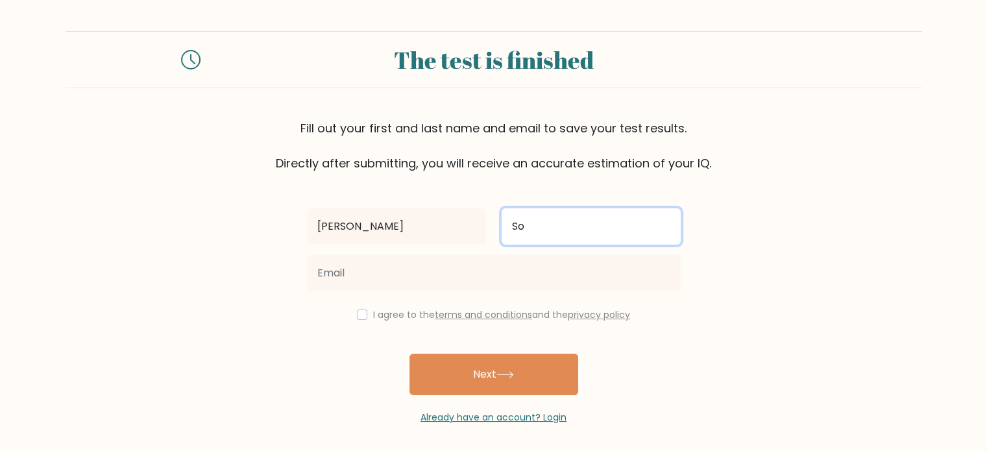
type input "S"
type input "Simafranca"
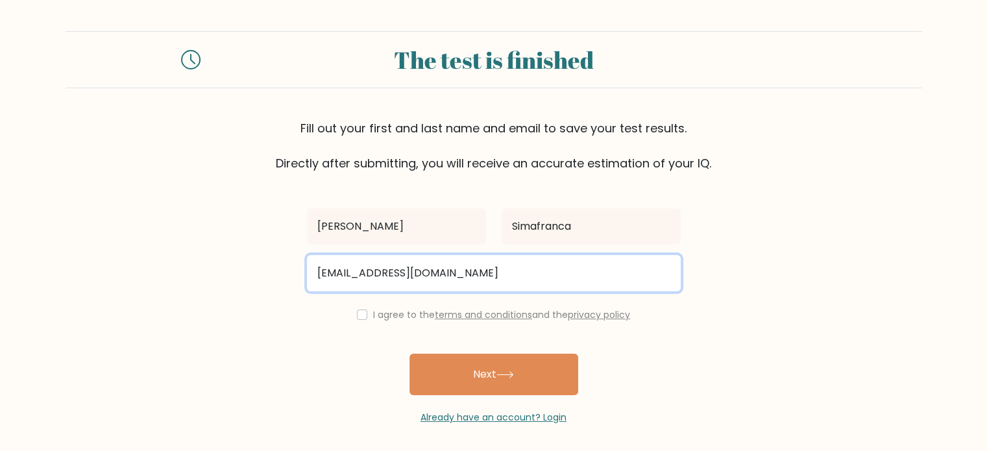
type input "[EMAIL_ADDRESS][DOMAIN_NAME]"
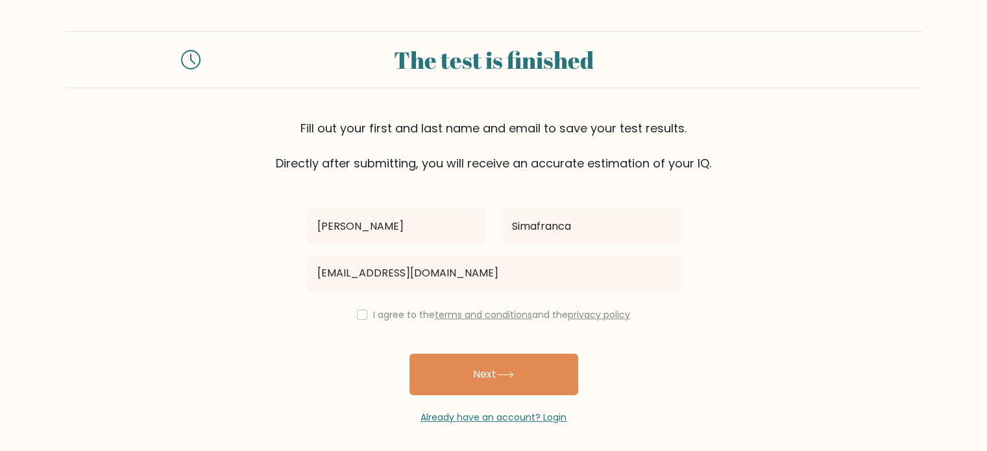
click at [363, 322] on div "Erica Simafranca erichkun17@gmail.com I agree to the terms and conditions and t…" at bounding box center [493, 298] width 389 height 252
click at [361, 319] on input "checkbox" at bounding box center [362, 315] width 10 height 10
checkbox input "true"
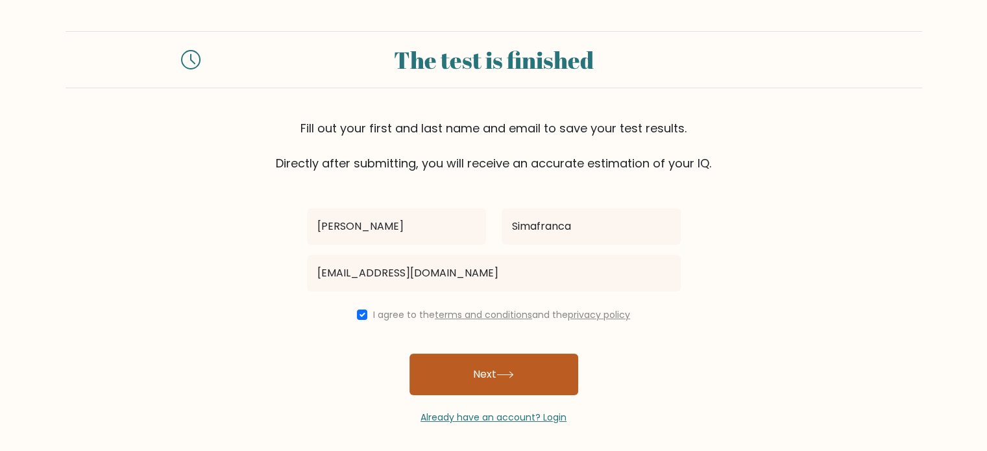
click at [469, 381] on button "Next" at bounding box center [493, 375] width 169 height 42
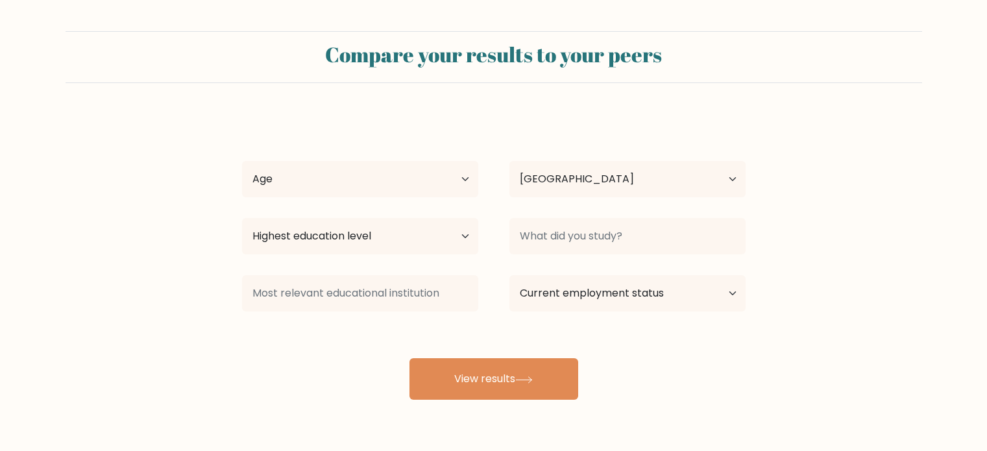
select select "PH"
click at [469, 186] on select "Age Under [DEMOGRAPHIC_DATA] [DEMOGRAPHIC_DATA] [DEMOGRAPHIC_DATA] [DEMOGRAPHIC…" at bounding box center [360, 179] width 236 height 36
select select "25_34"
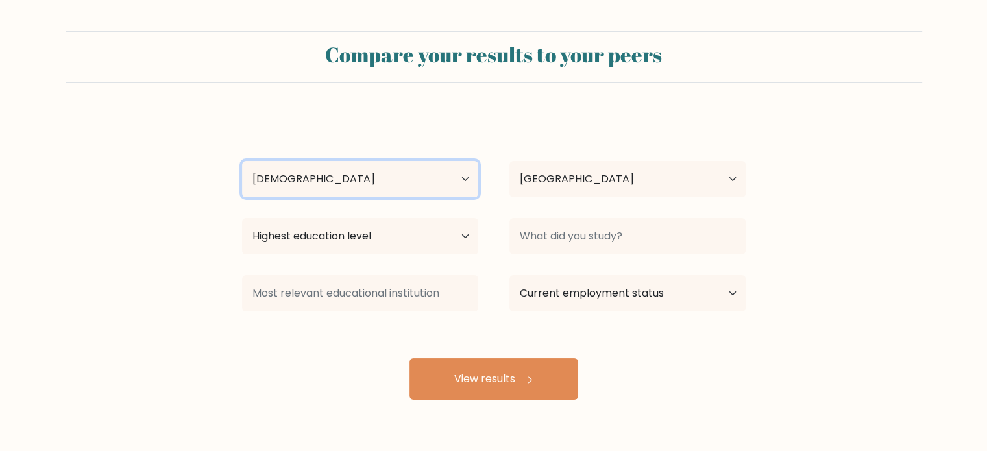
click at [242, 161] on select "Age Under [DEMOGRAPHIC_DATA] [DEMOGRAPHIC_DATA] [DEMOGRAPHIC_DATA] [DEMOGRAPHIC…" at bounding box center [360, 179] width 236 height 36
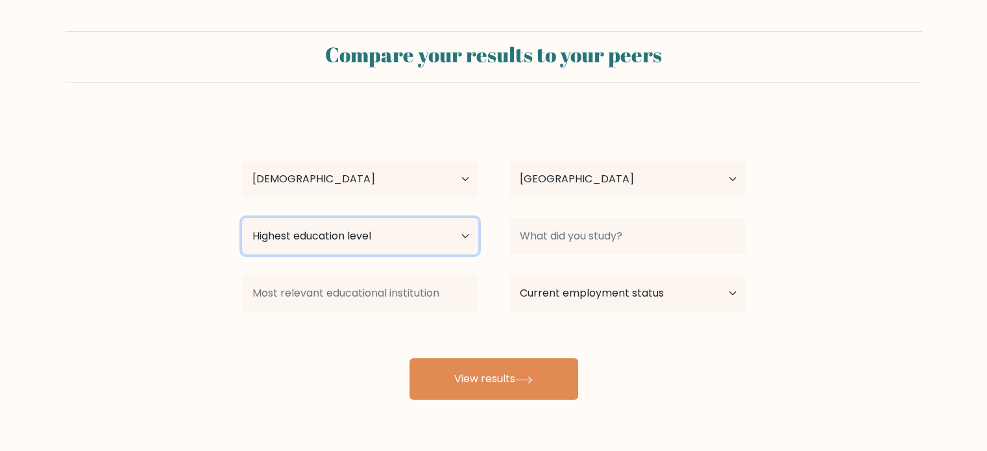
click at [400, 243] on select "Highest education level No schooling Primary Lower Secondary Upper Secondary Oc…" at bounding box center [360, 236] width 236 height 36
select select "bachelors_degree"
click at [242, 218] on select "Highest education level No schooling Primary Lower Secondary Upper Secondary Oc…" at bounding box center [360, 236] width 236 height 36
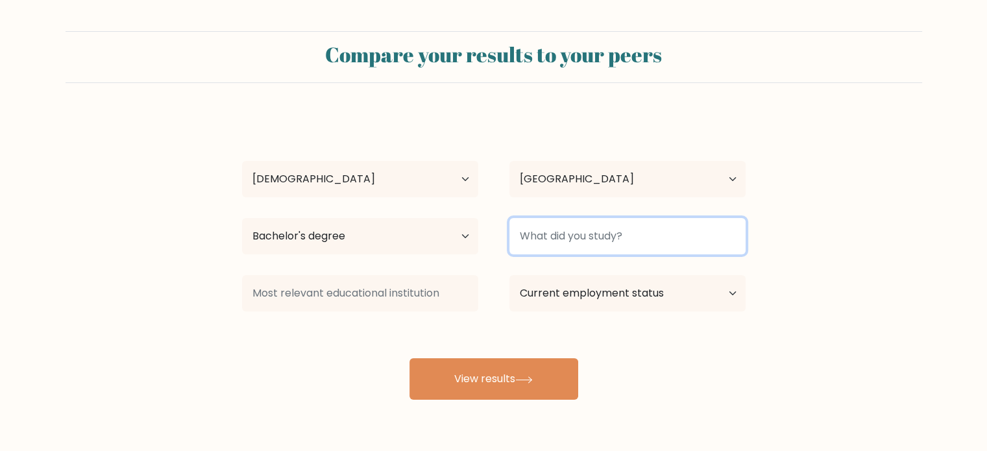
click at [538, 239] on input at bounding box center [627, 236] width 236 height 36
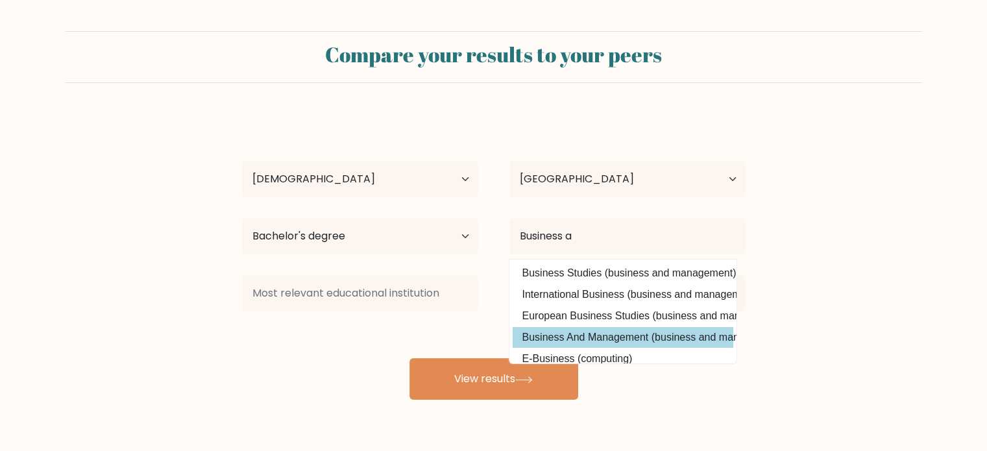
click at [647, 327] on option "Business And Management (business and management)" at bounding box center [623, 337] width 221 height 21
type input "Business And Management"
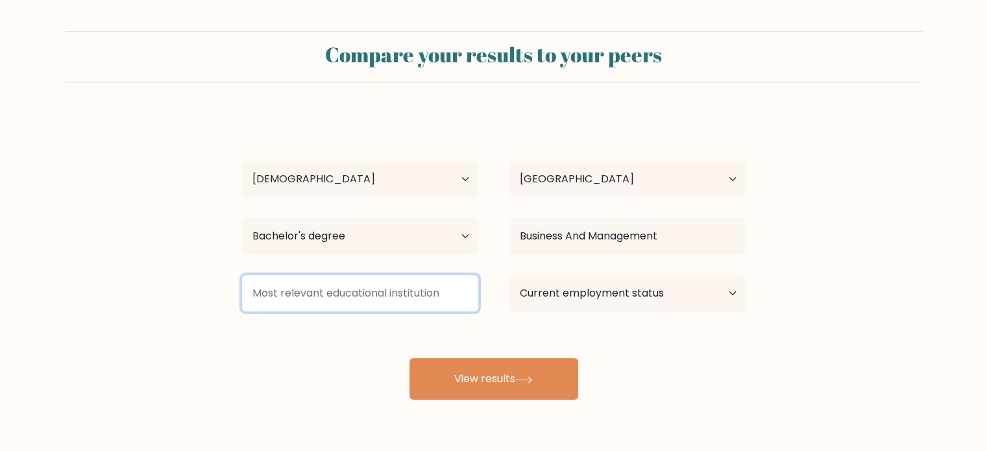
click at [420, 286] on input at bounding box center [360, 293] width 236 height 36
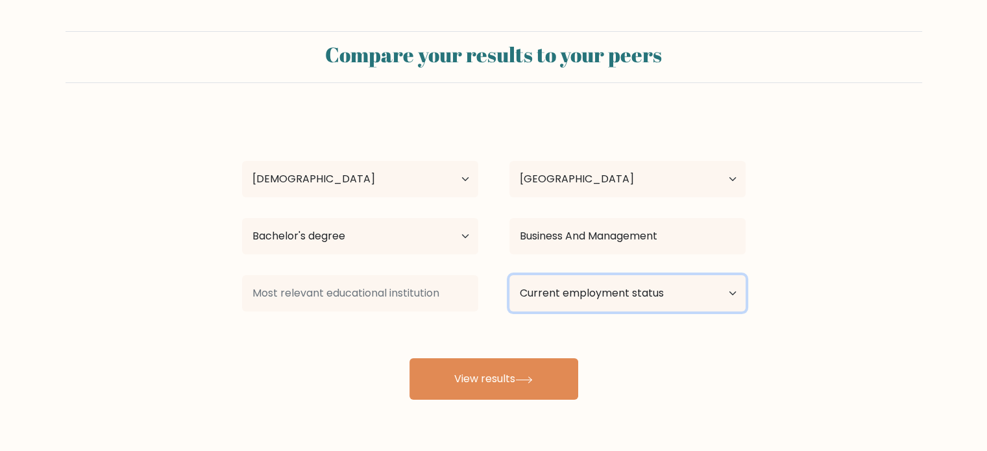
click at [550, 299] on select "Current employment status Employed Student Retired Other / prefer not to answer" at bounding box center [627, 293] width 236 height 36
click at [509, 275] on select "Current employment status Employed Student Retired Other / prefer not to answer" at bounding box center [627, 293] width 236 height 36
click at [584, 304] on select "Current employment status Employed Student Retired Other / prefer not to answer" at bounding box center [627, 293] width 236 height 36
select select "retired"
click at [509, 275] on select "Current employment status Employed Student Retired Other / prefer not to answer" at bounding box center [627, 293] width 236 height 36
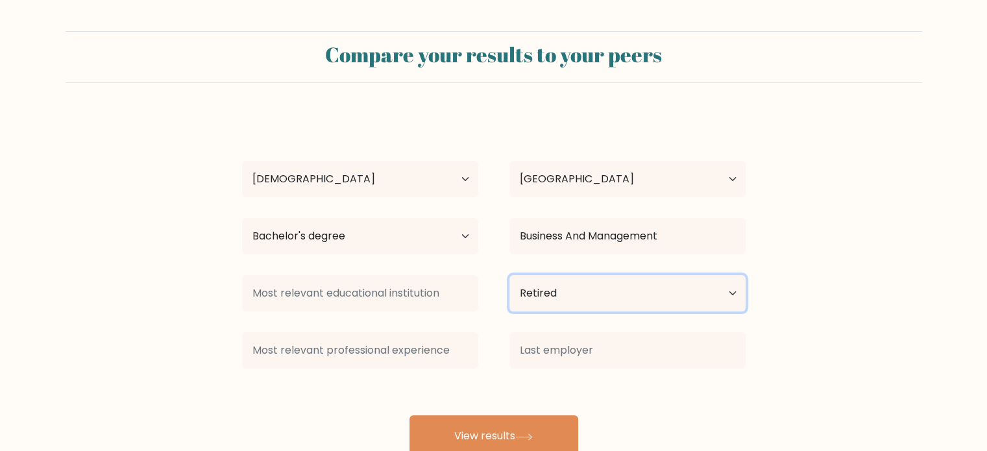
scroll to position [41, 0]
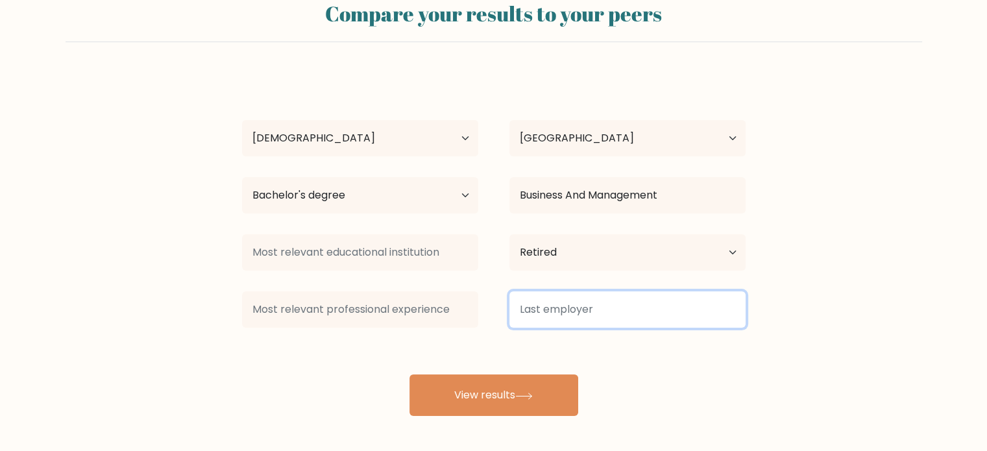
click at [567, 306] on input at bounding box center [627, 309] width 236 height 36
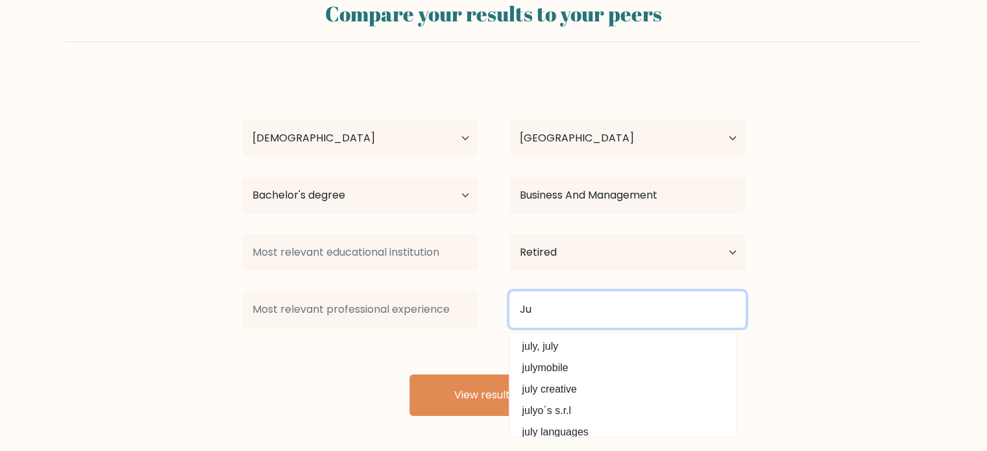
type input "J"
type input "September 2025"
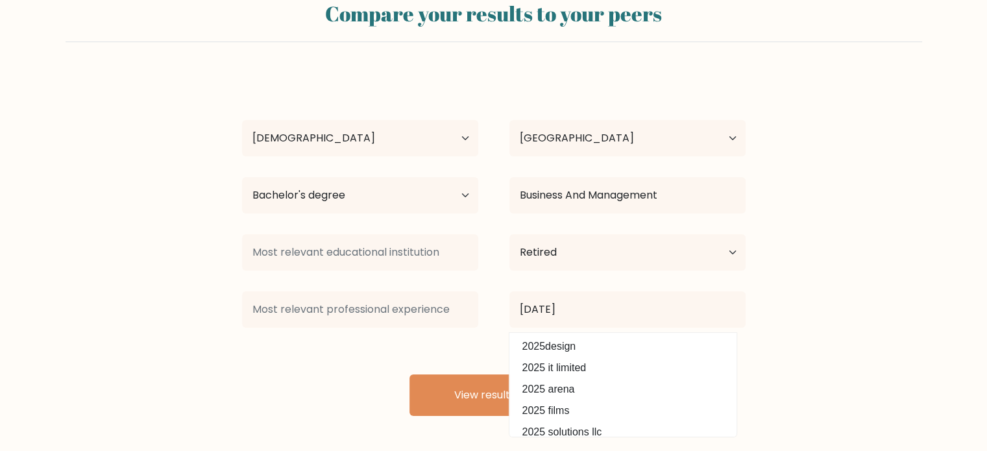
click at [753, 437] on div "Compare your results to your peers Erica Simafranca Age Under 18 years old 18-2…" at bounding box center [493, 205] width 987 height 492
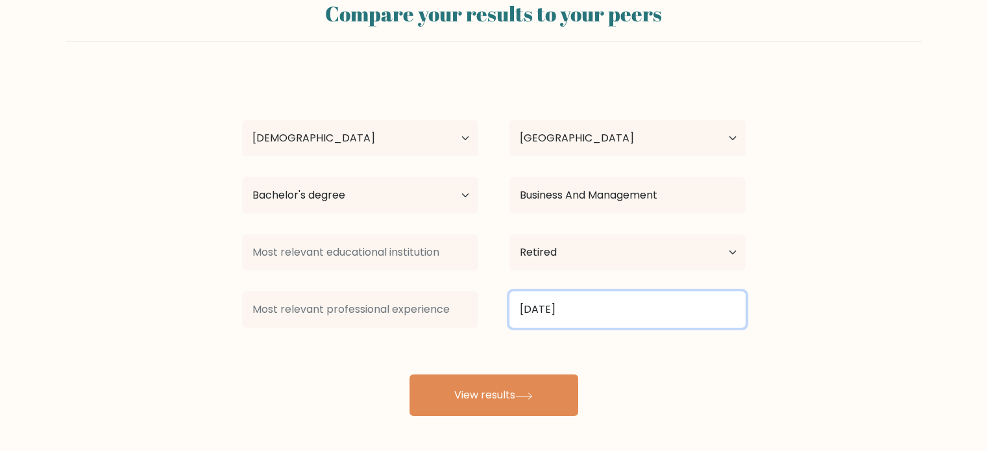
click at [602, 321] on input "September 2025" at bounding box center [627, 309] width 236 height 36
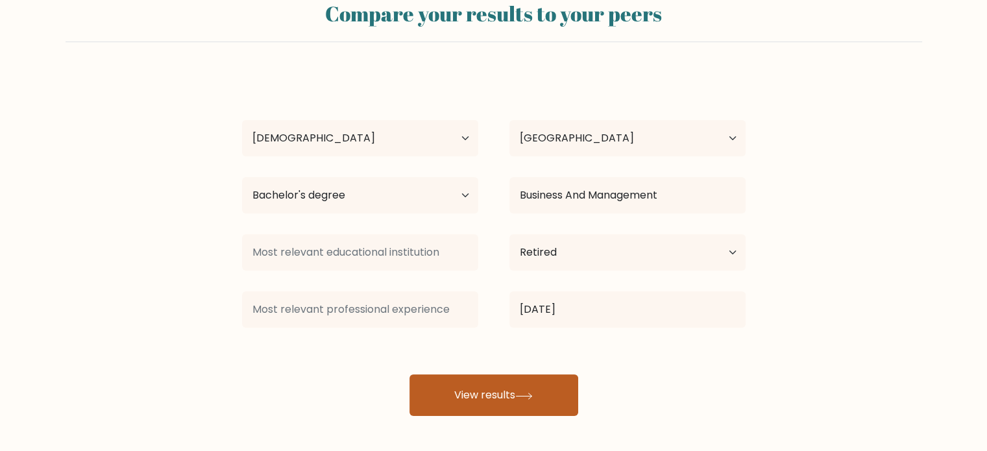
click at [500, 386] on button "View results" at bounding box center [493, 395] width 169 height 42
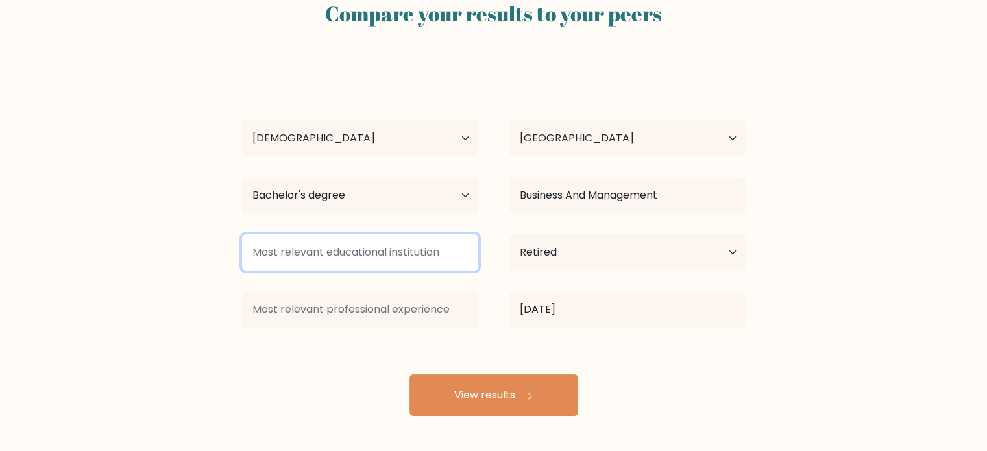
click at [389, 253] on input at bounding box center [360, 252] width 236 height 36
click at [389, 252] on input at bounding box center [360, 252] width 236 height 36
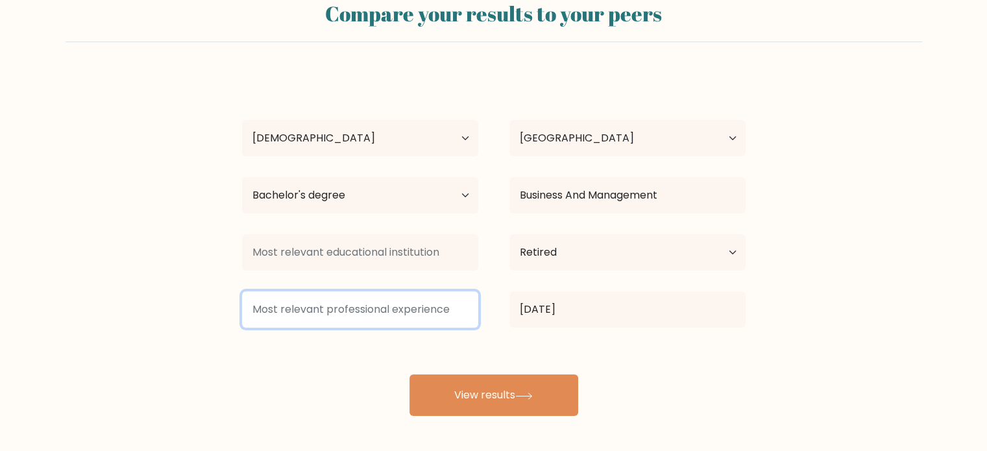
click at [435, 315] on input at bounding box center [360, 309] width 236 height 36
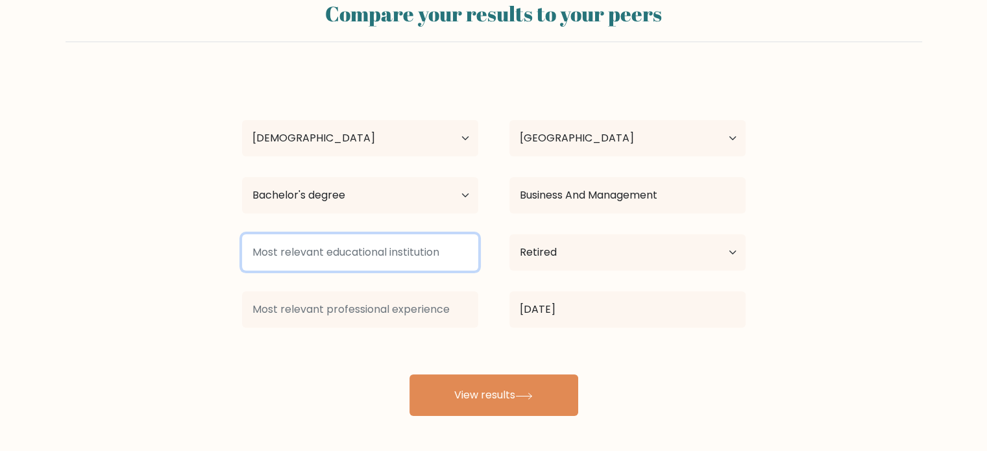
click at [418, 251] on input at bounding box center [360, 252] width 236 height 36
type input "UCLM"
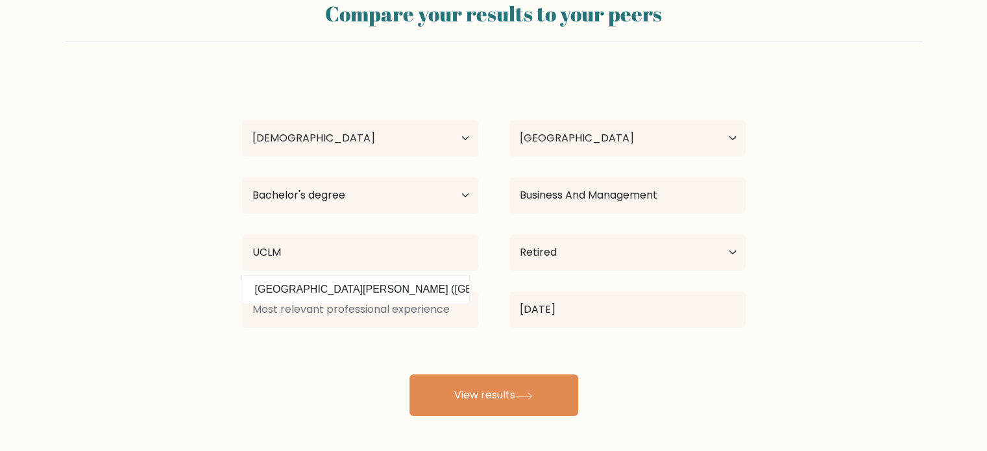
click at [272, 352] on div "Erica Simafranca Age Under 18 years old 18-24 years old 25-34 years old 35-44 y…" at bounding box center [493, 244] width 519 height 343
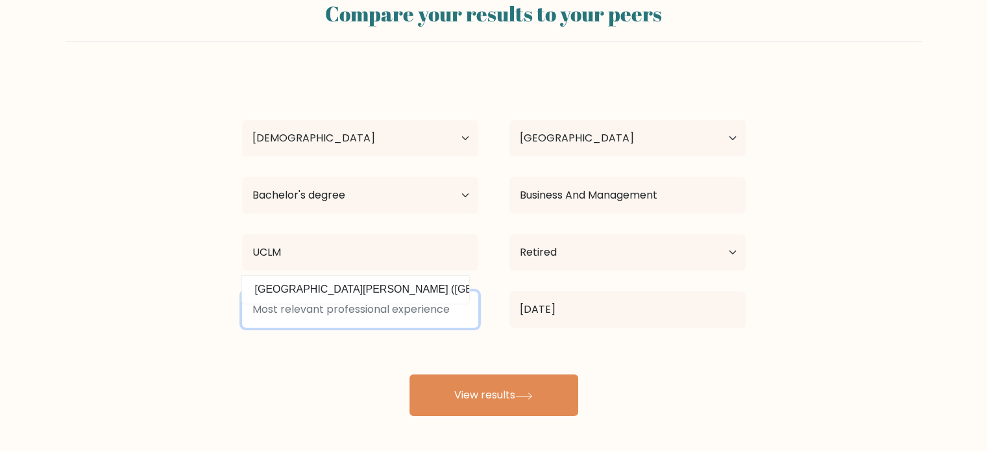
click at [299, 316] on input at bounding box center [360, 309] width 236 height 36
click at [296, 313] on input at bounding box center [360, 309] width 236 height 36
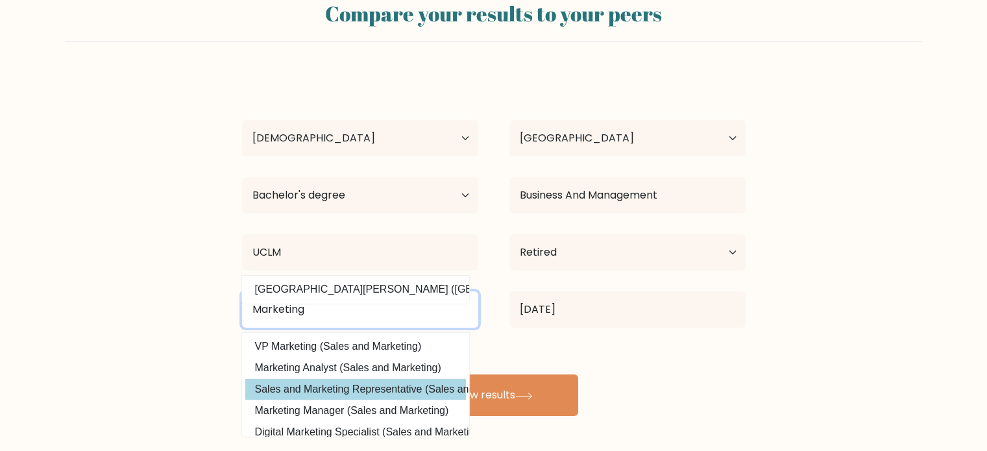
type input "Marketing"
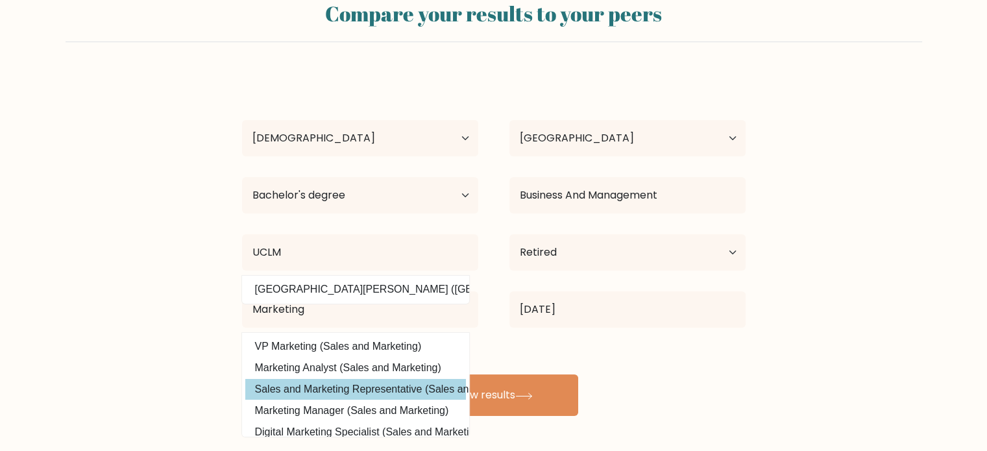
click at [319, 386] on div "Erica Simafranca Age Under 18 years old 18-24 years old 25-34 years old 35-44 y…" at bounding box center [493, 244] width 519 height 343
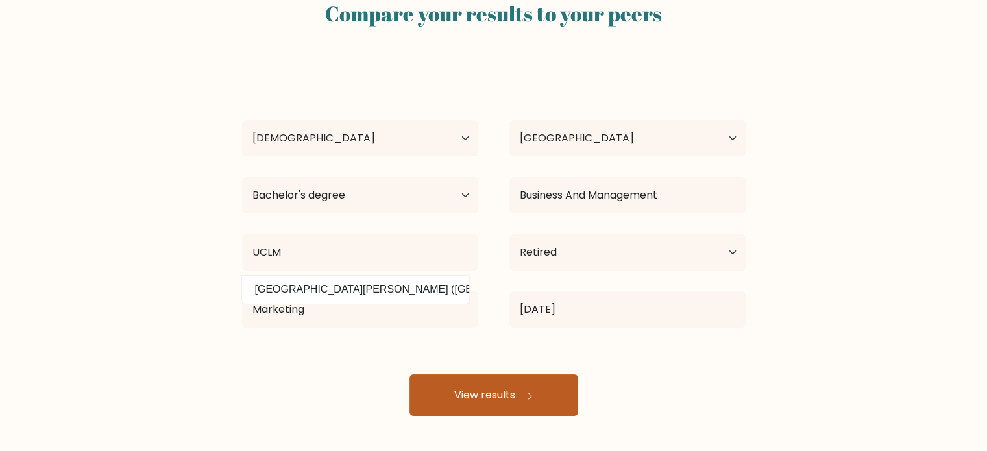
click at [451, 398] on button "View results" at bounding box center [493, 395] width 169 height 42
